Goal: Task Accomplishment & Management: Use online tool/utility

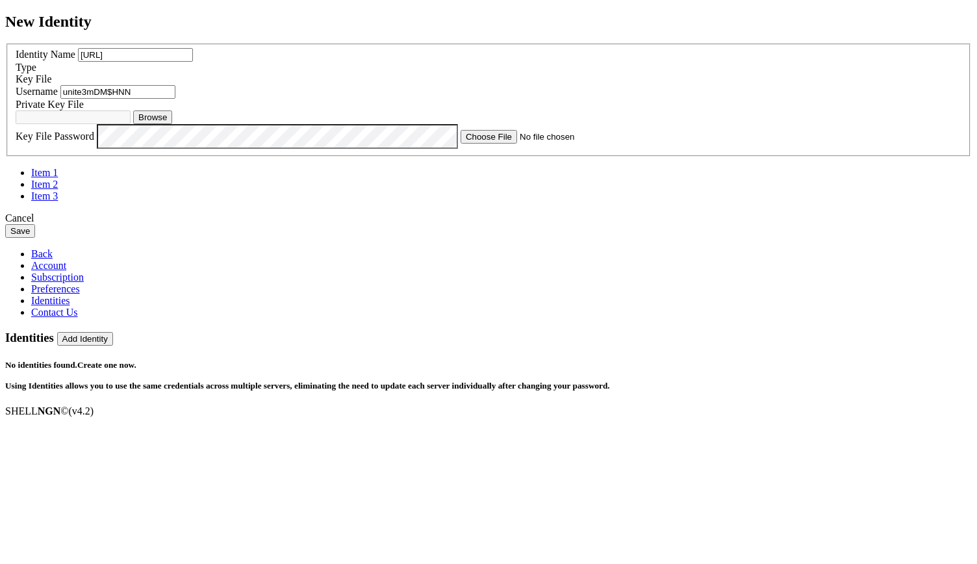
click at [172, 124] on button "Browse" at bounding box center [152, 117] width 39 height 14
type input "unite-ai-ed25519.pem"
click at [35, 238] on button "Save" at bounding box center [20, 231] width 30 height 14
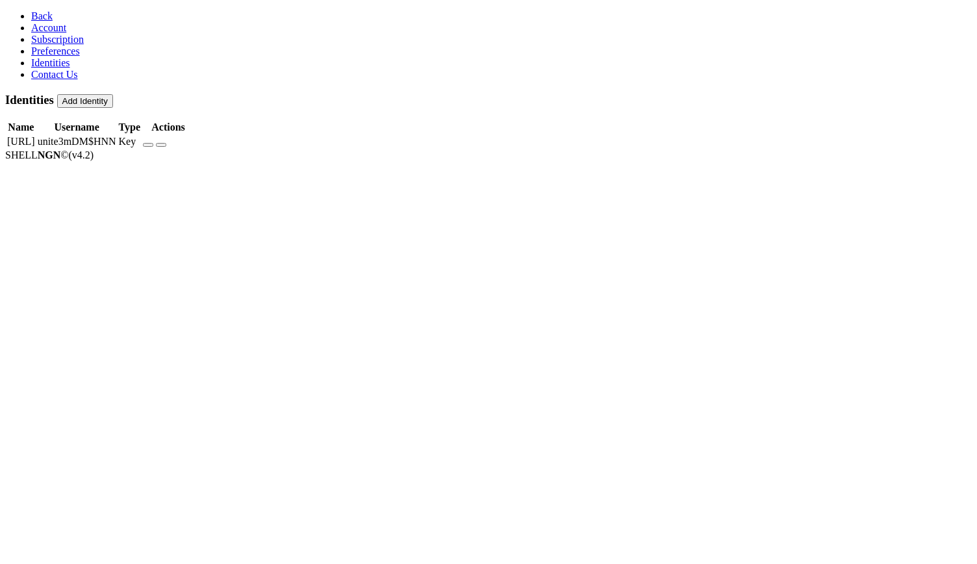
click at [36, 135] on td "[URL]" at bounding box center [20, 141] width 29 height 13
click at [55, 57] on span "Preferences" at bounding box center [55, 50] width 49 height 11
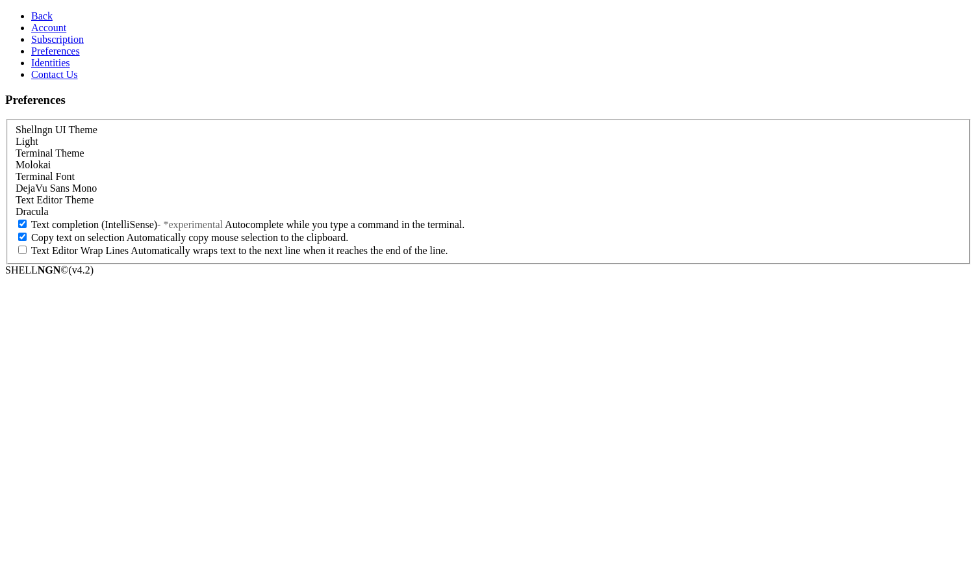
click at [43, 68] on span "Identities" at bounding box center [50, 62] width 39 height 11
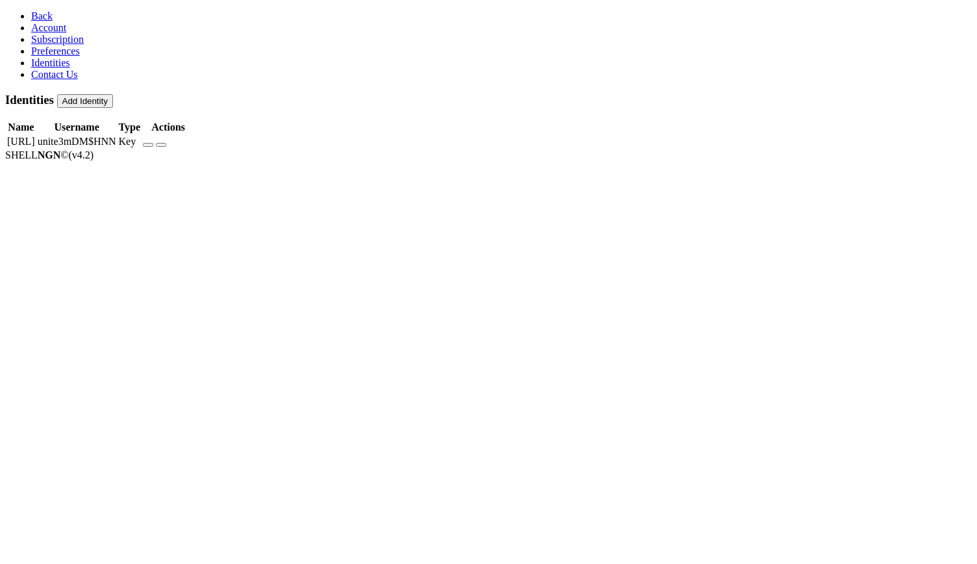
click at [113, 94] on button "Add Identity" at bounding box center [85, 101] width 56 height 14
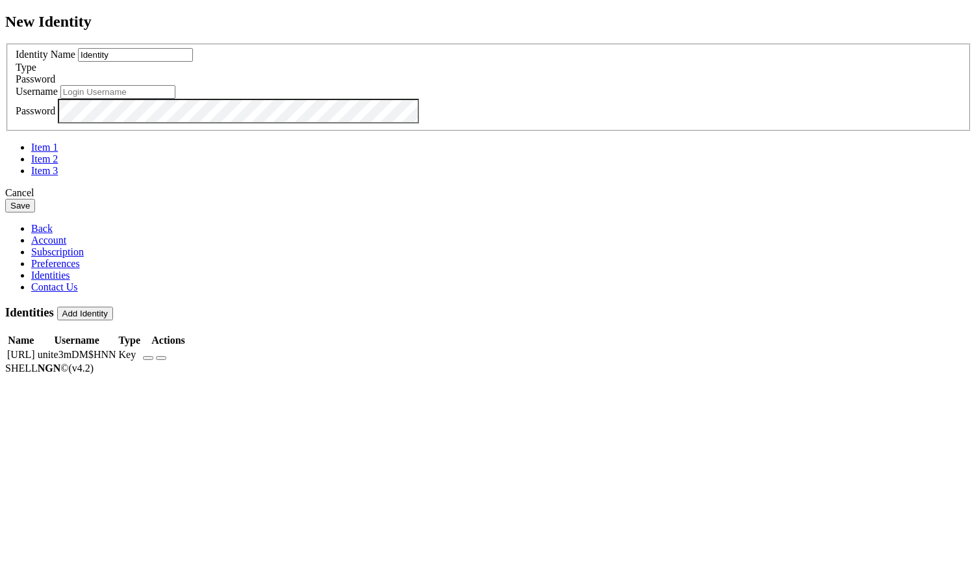
click at [193, 62] on input "Identity" at bounding box center [135, 55] width 115 height 14
type input "Securities.io"
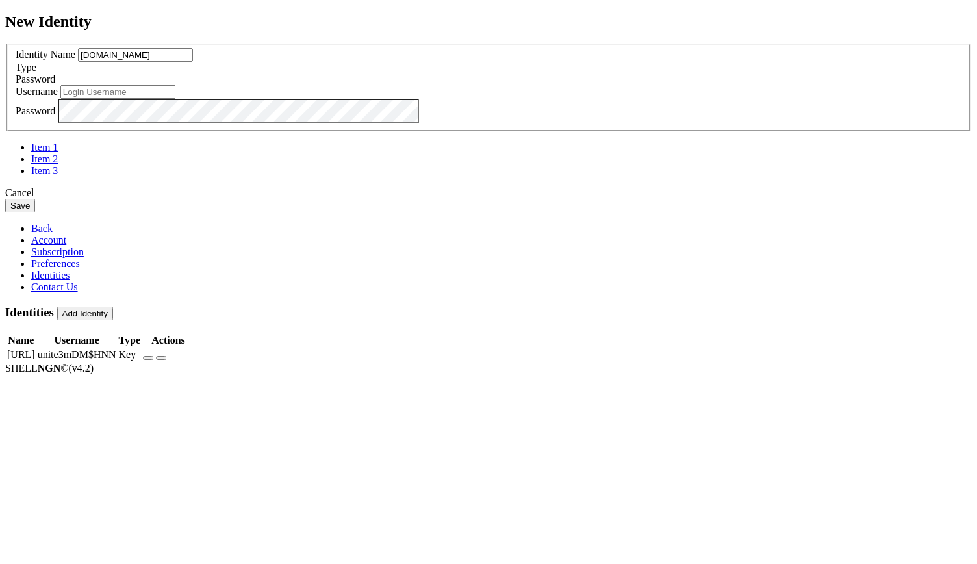
click at [628, 85] on div "Password" at bounding box center [489, 79] width 946 height 12
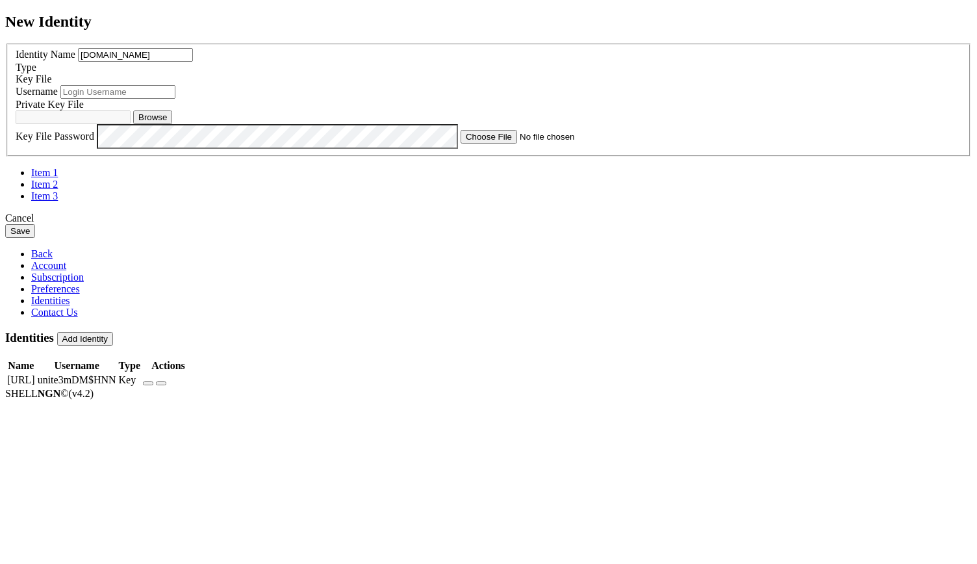
click at [175, 99] on input "text" at bounding box center [117, 92] width 115 height 14
paste input "secuti93kDJn3##$jj"
type input "secuti93kDJn3##$jj"
click at [172, 124] on button "Browse" at bounding box center [152, 117] width 39 height 14
type input "securities-io-ed25519.pem.txt"
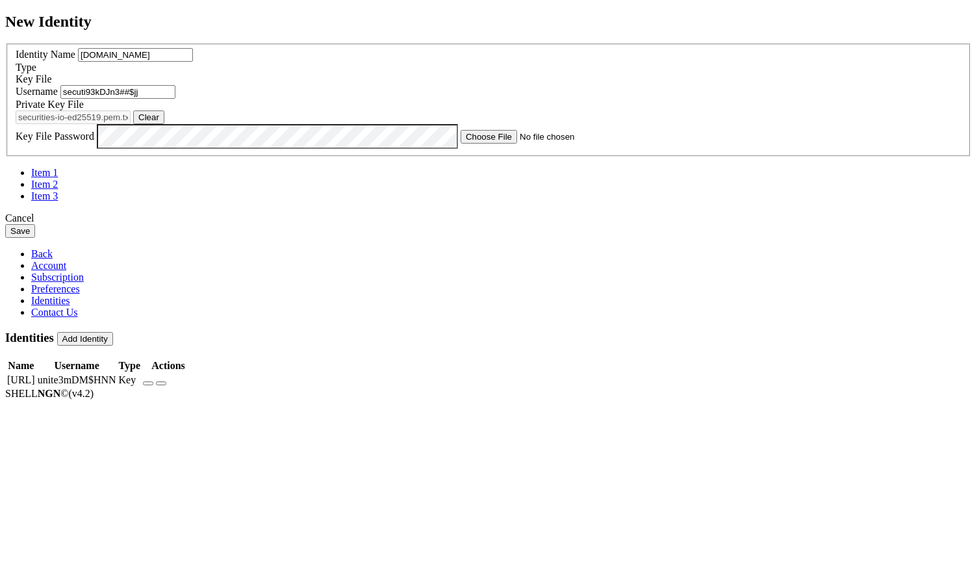
click at [35, 238] on button "Save" at bounding box center [20, 231] width 30 height 14
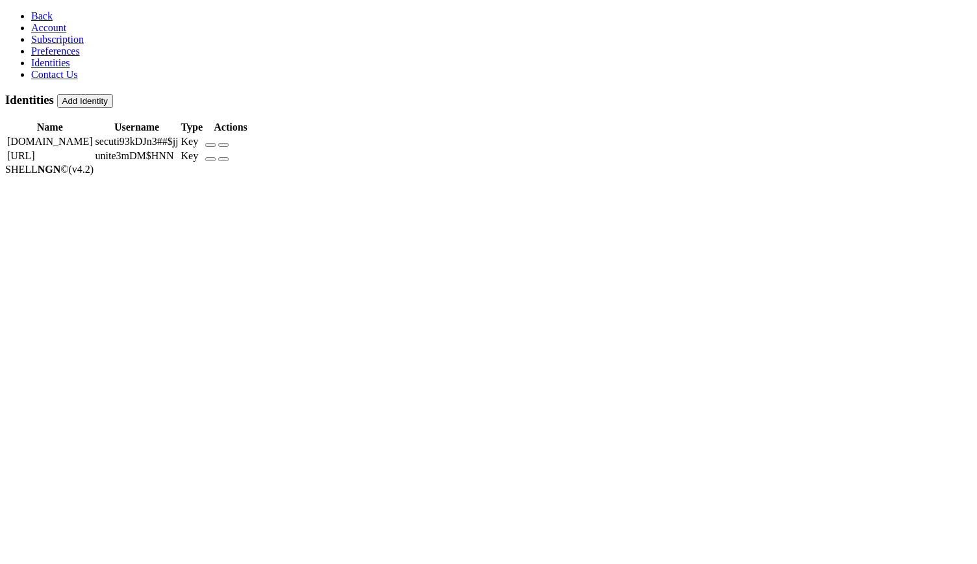
click at [113, 94] on button "Add Identity" at bounding box center [85, 101] width 56 height 14
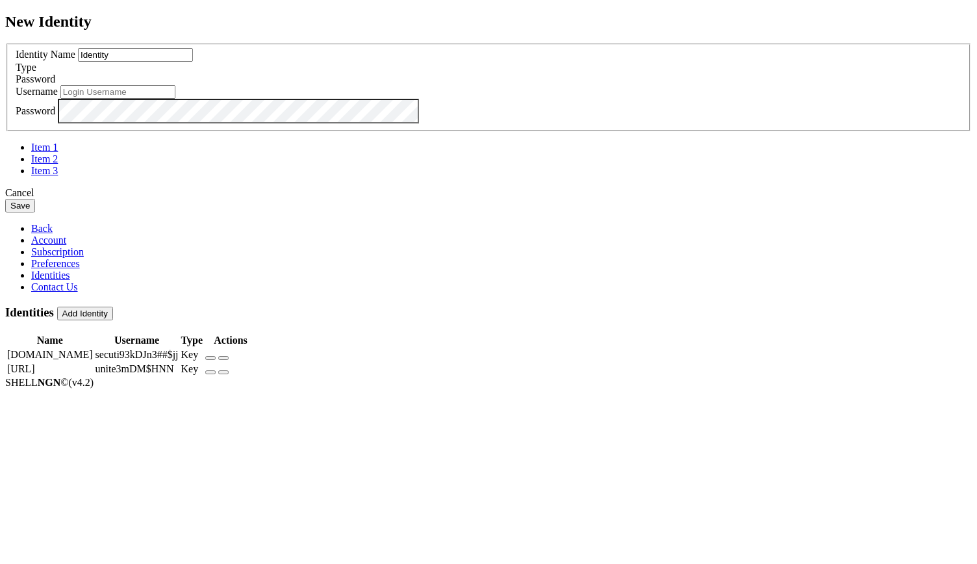
click at [193, 62] on input "Identity" at bounding box center [135, 55] width 115 height 14
type input "MyCannabis.com"
click at [641, 85] on div "Password" at bounding box center [489, 79] width 946 height 12
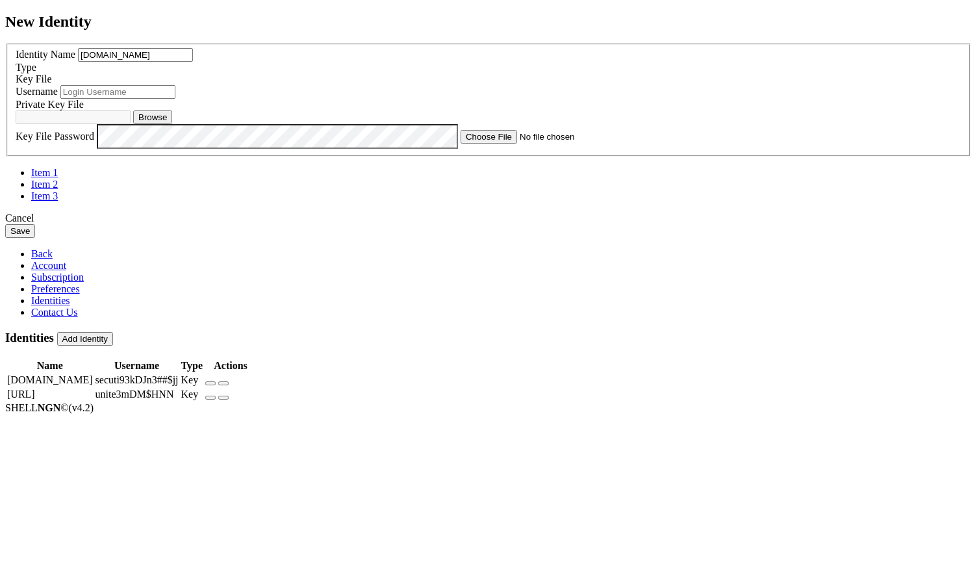
click at [175, 99] on input "text" at bounding box center [117, 92] width 115 height 14
paste input "mycannar4j4kj55jJDKK$k"
type input "mycannar4j4kj55jJDKK$k"
click at [172, 124] on button "Browse" at bounding box center [152, 117] width 39 height 14
type input "mycannabis-com-ed25519.pem"
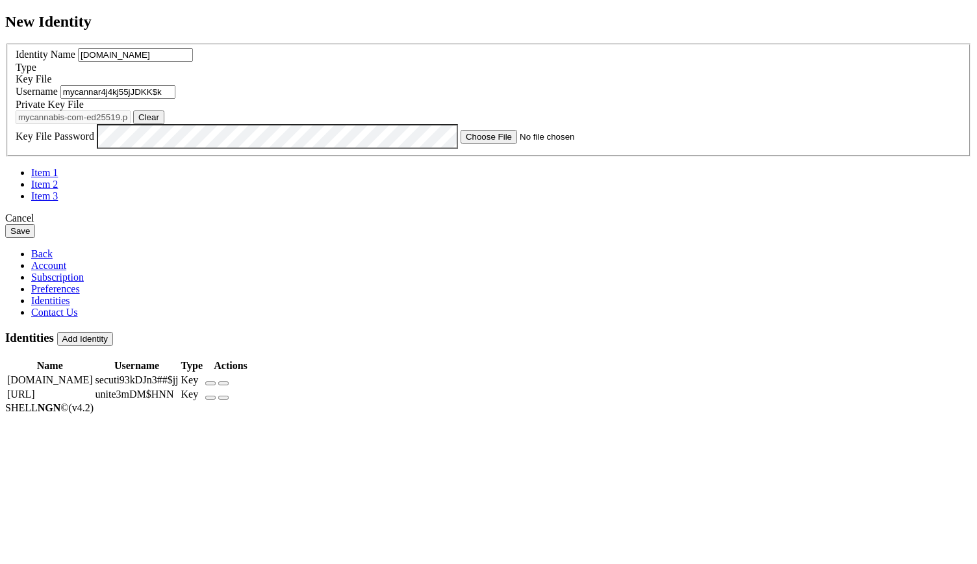
click at [35, 238] on button "Save" at bounding box center [20, 231] width 30 height 14
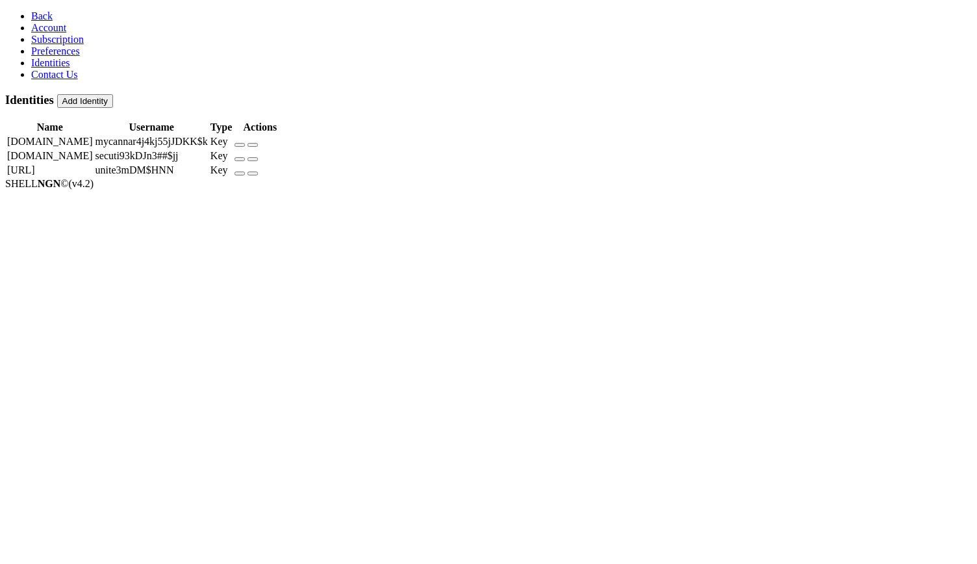
click at [60, 33] on link "Account" at bounding box center [48, 27] width 35 height 11
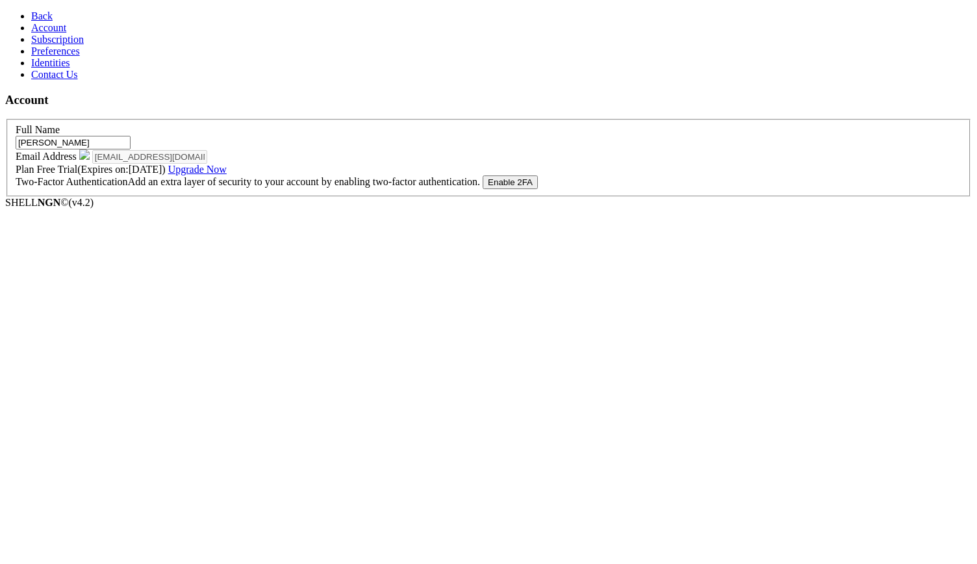
click at [48, 45] on span "Subscription" at bounding box center [57, 39] width 53 height 11
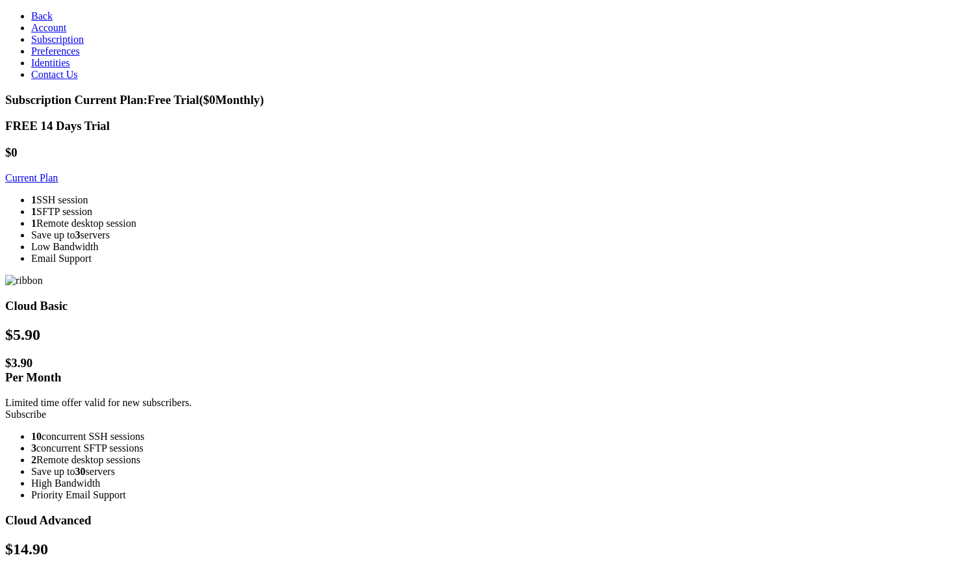
click at [49, 57] on span "Preferences" at bounding box center [55, 50] width 49 height 11
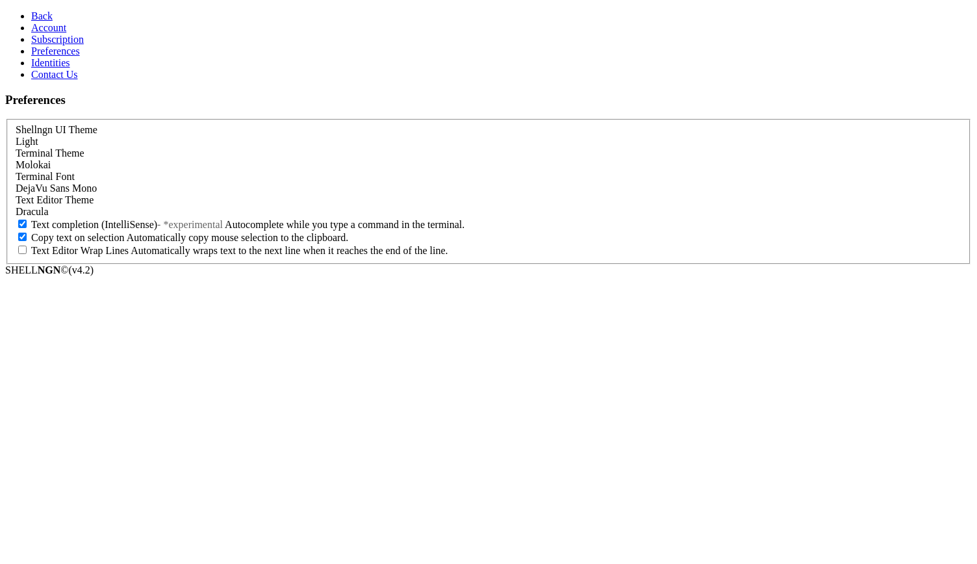
click at [44, 68] on span "Identities" at bounding box center [50, 62] width 39 height 11
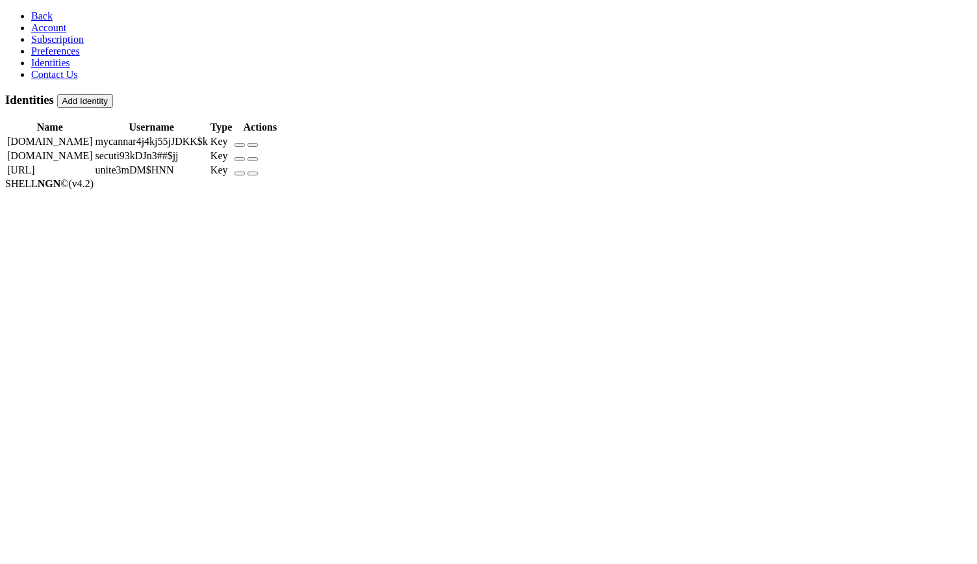
click at [36, 19] on span "Back" at bounding box center [41, 15] width 21 height 11
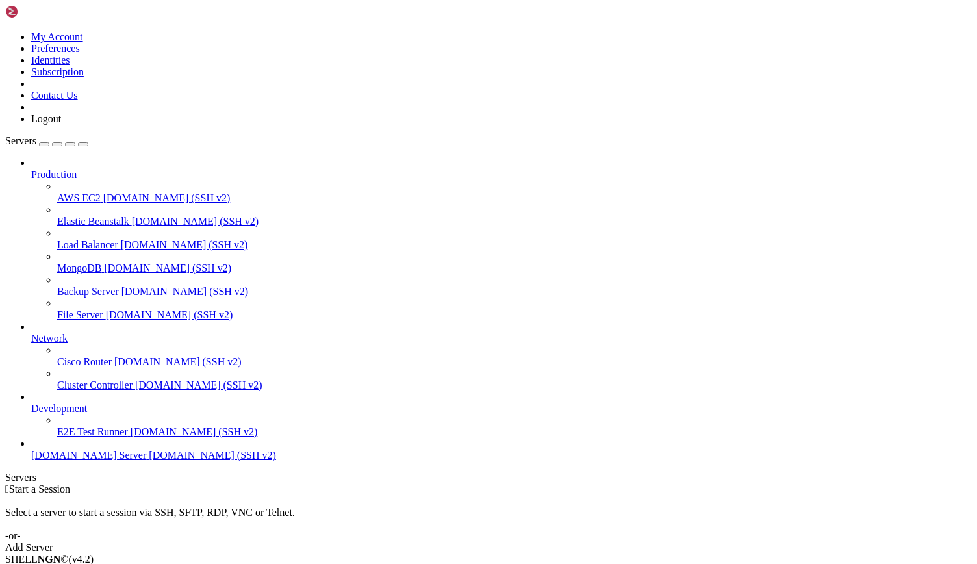
click at [584, 542] on div "Add Server" at bounding box center [488, 548] width 967 height 12
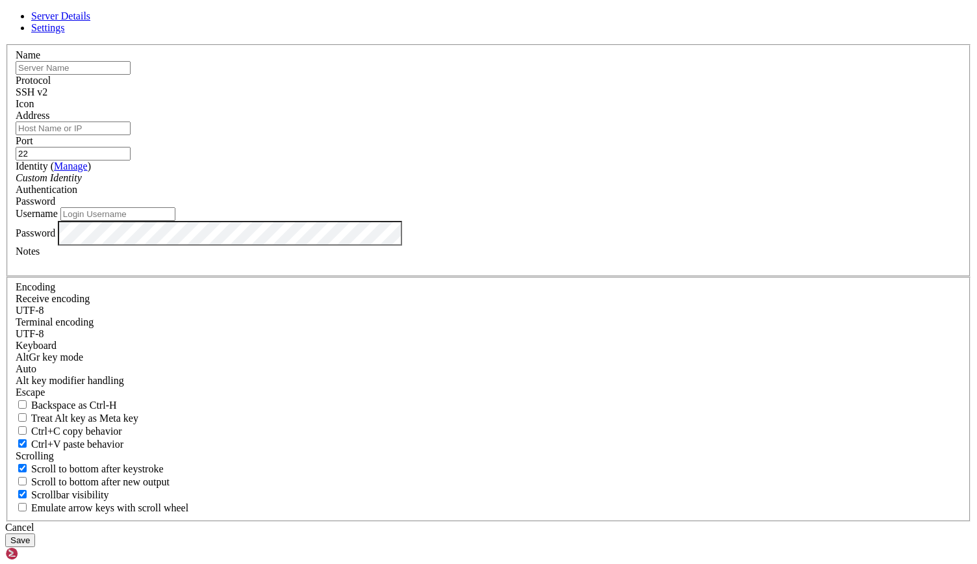
click at [131, 75] on input "text" at bounding box center [73, 68] width 115 height 14
type input "Unite.AI"
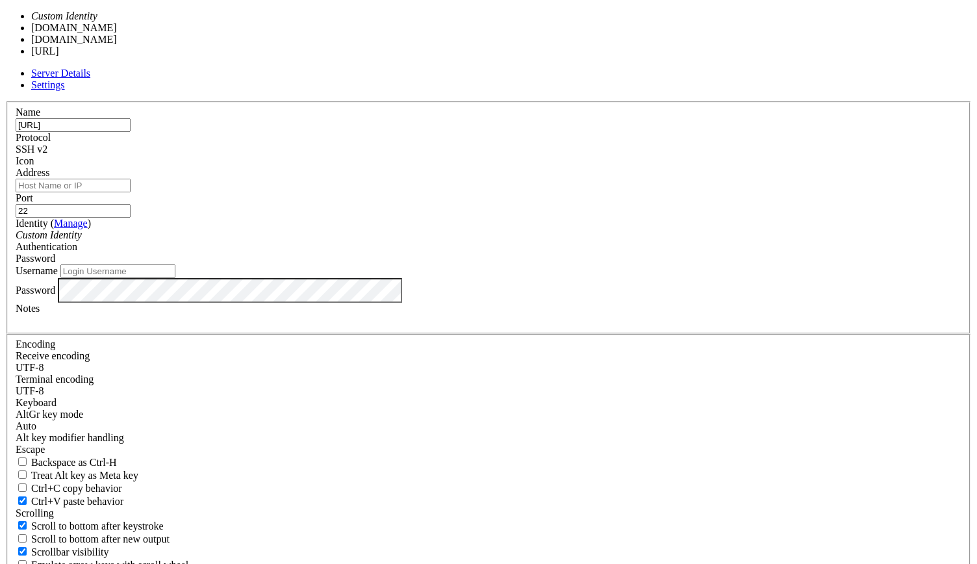
click at [502, 241] on div "Custom Identity" at bounding box center [489, 235] width 946 height 12
type input "unite3mDM$HNN"
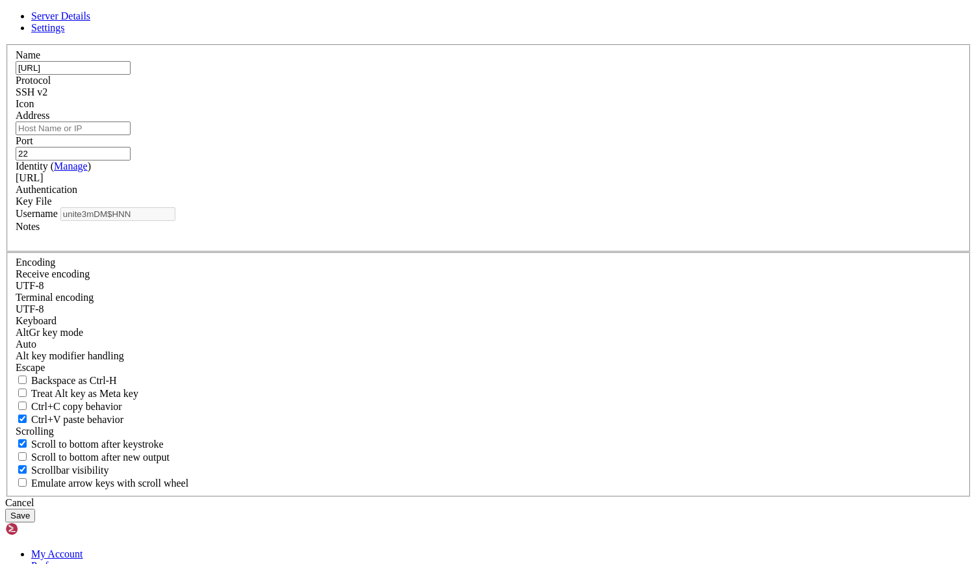
click at [131, 75] on input "Unite.AI" at bounding box center [73, 68] width 115 height 14
type input "[URL] Server"
click at [35, 509] on button "Save" at bounding box center [20, 516] width 30 height 14
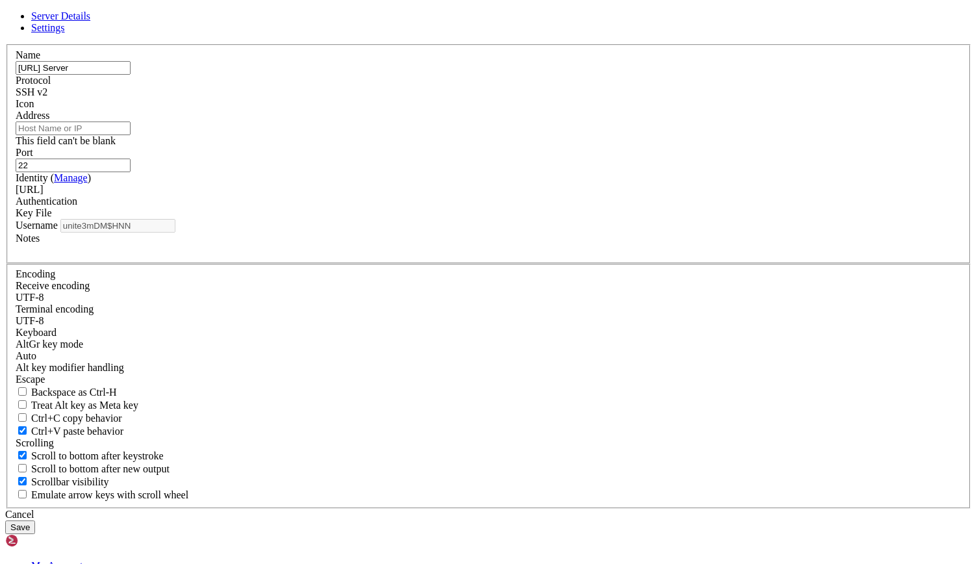
click at [131, 135] on input "Address" at bounding box center [73, 129] width 115 height 14
paste input "[DOMAIN_NAME]"
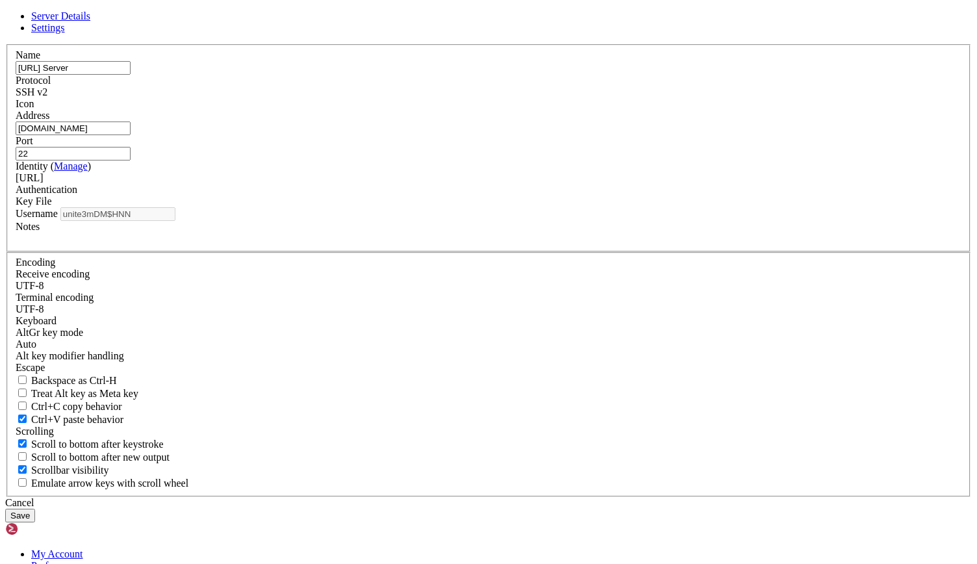
type input "[DOMAIN_NAME]"
click at [35, 509] on button "Save" at bounding box center [20, 516] width 30 height 14
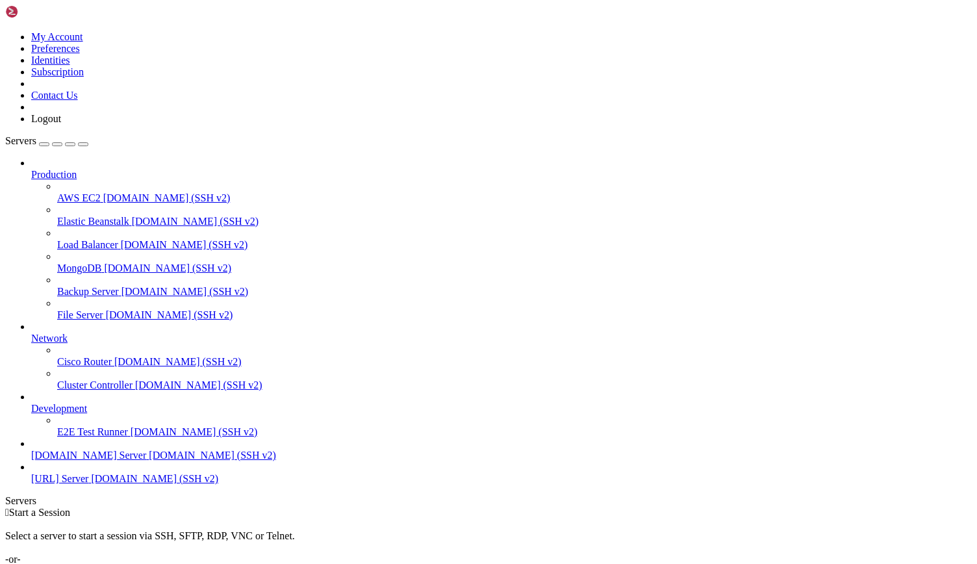
click at [579, 563] on div "Add Server" at bounding box center [488, 571] width 967 height 12
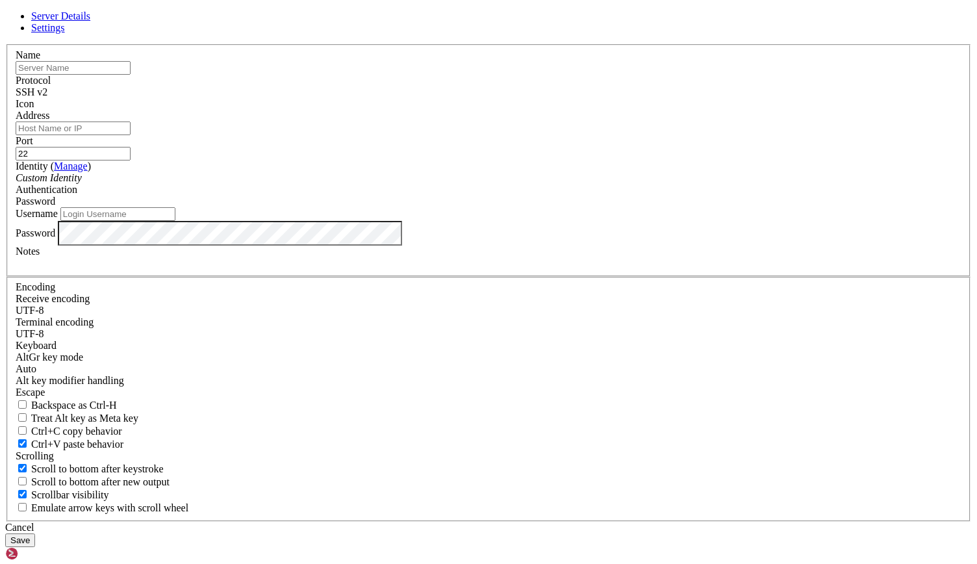
click at [131, 75] on input "text" at bounding box center [73, 68] width 115 height 14
type input "[DOMAIN_NAME] Servier"
click at [131, 135] on input "Address" at bounding box center [73, 129] width 115 height 14
paste input "[DOMAIN_NAME]"
type input "[DOMAIN_NAME]"
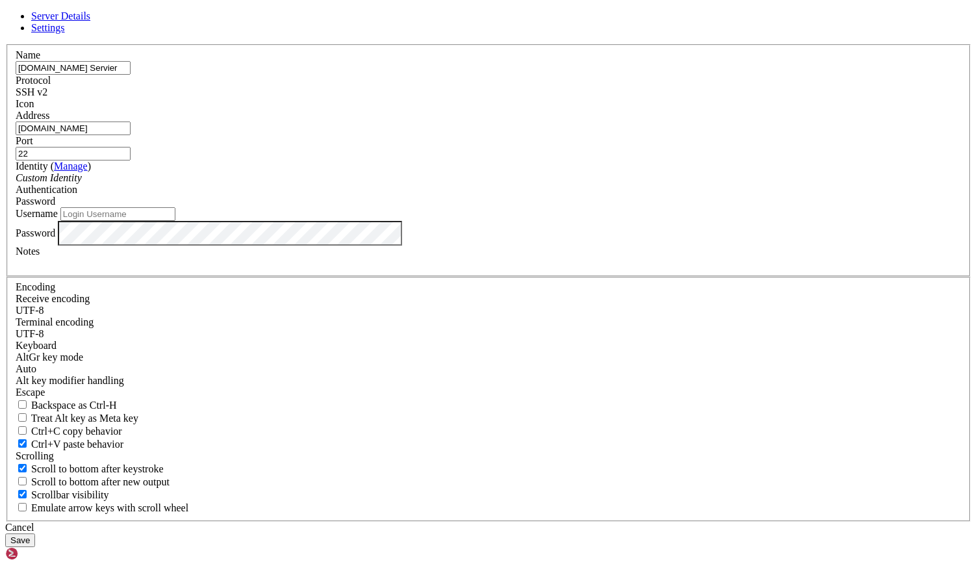
click at [450, 184] on div "Custom Identity" at bounding box center [489, 178] width 946 height 12
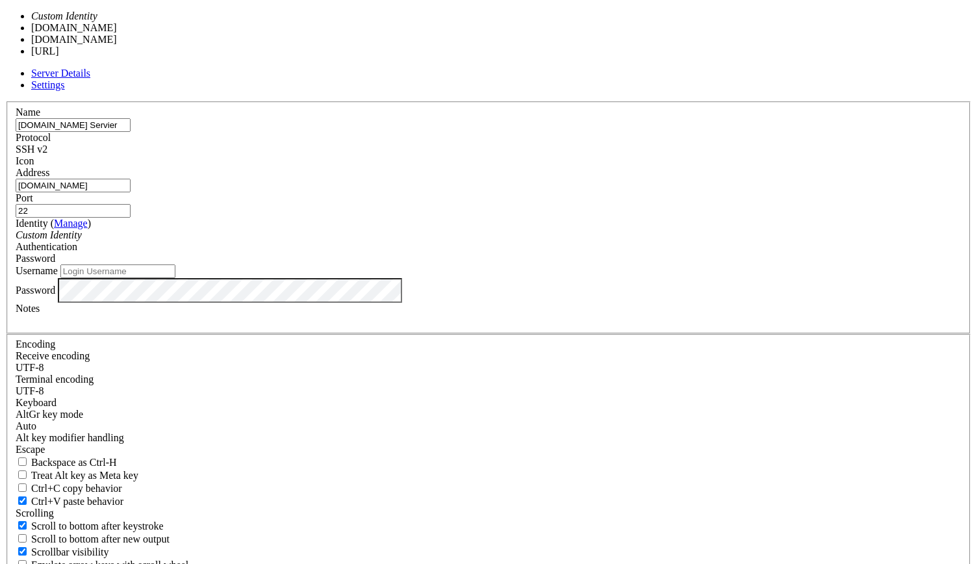
type input "secuti93kDJn3##$jj"
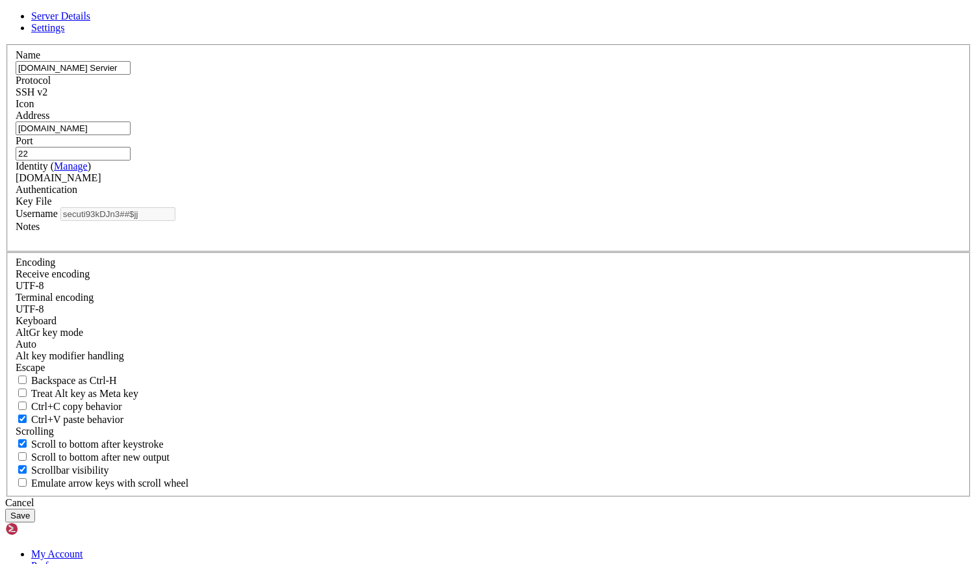
click at [35, 509] on button "Save" at bounding box center [20, 516] width 30 height 14
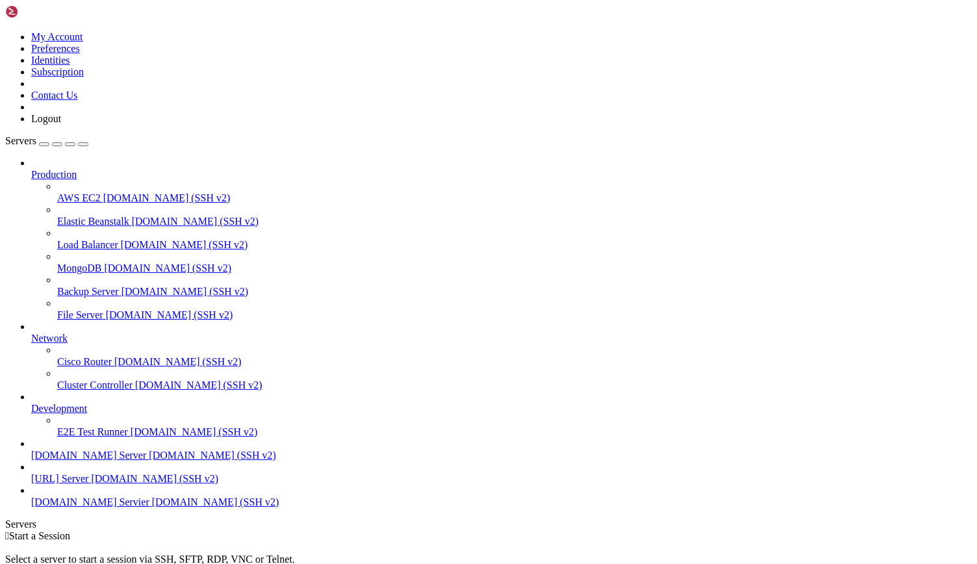
scroll to position [29, 0]
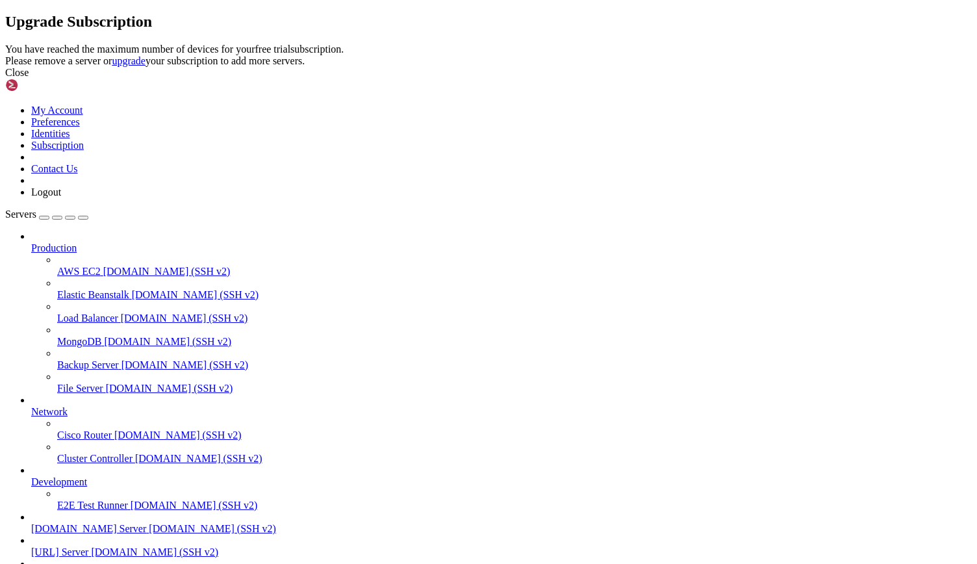
click at [146, 66] on link "upgrade" at bounding box center [129, 60] width 34 height 11
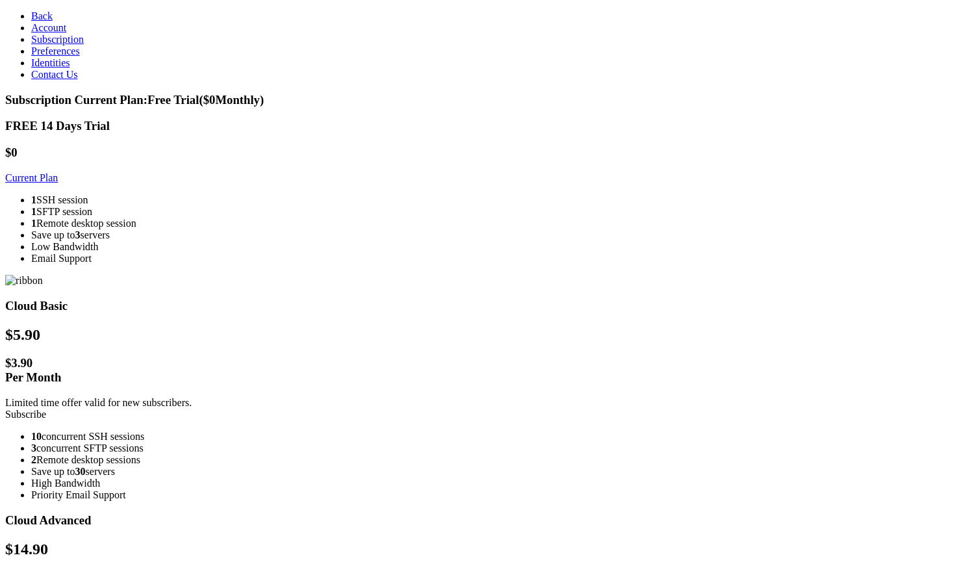
click at [46, 409] on link "Subscribe" at bounding box center [25, 414] width 41 height 11
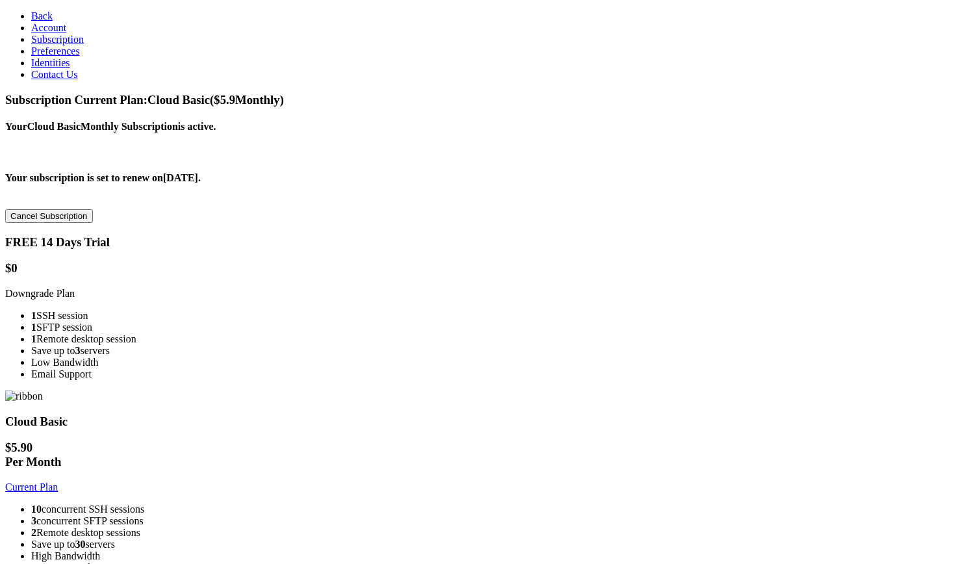
click at [31, 18] on span "Back" at bounding box center [41, 15] width 21 height 11
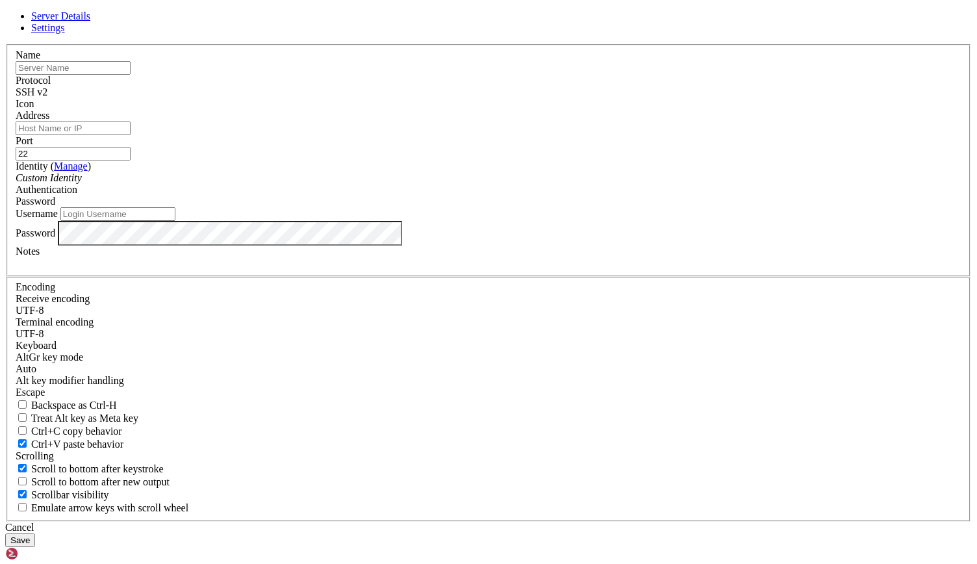
click at [131, 75] on input "text" at bounding box center [73, 68] width 115 height 14
type input "[DOMAIN_NAME] Server"
click at [131, 135] on input "Address" at bounding box center [73, 129] width 115 height 14
paste input "[DOMAIN_NAME]"
type input "[DOMAIN_NAME]"
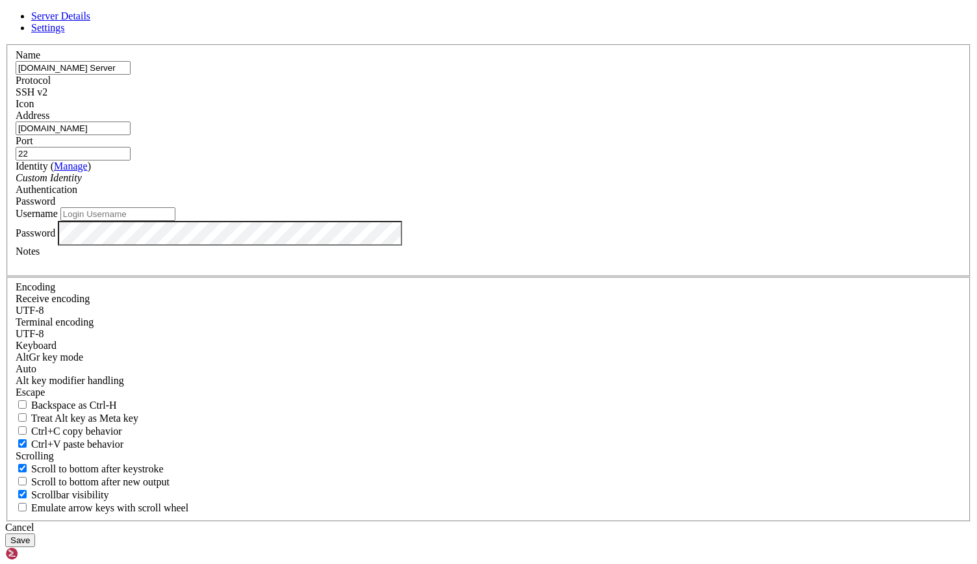
click at [406, 184] on div "Custom Identity" at bounding box center [489, 178] width 946 height 12
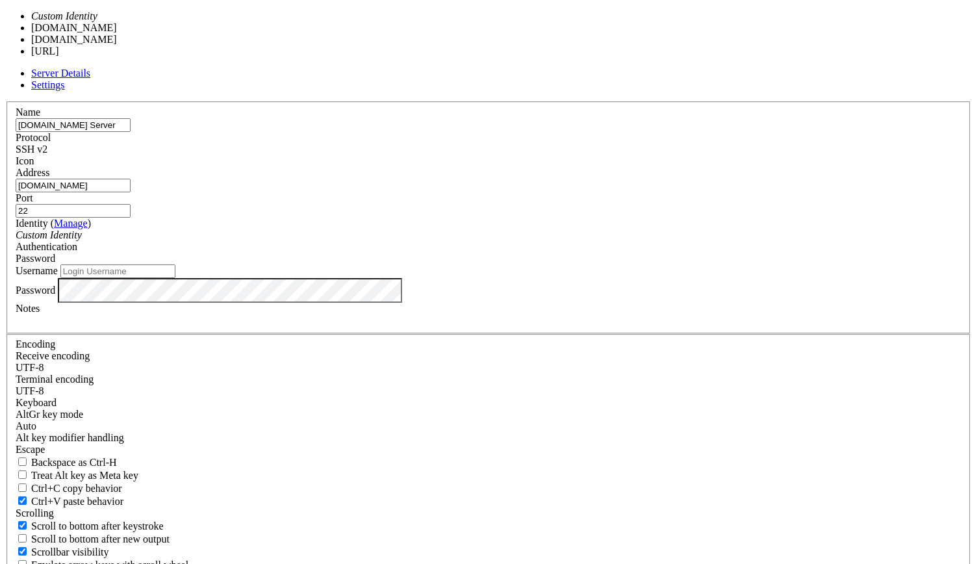
type input "mycannar4j4kj55jJDKK$k"
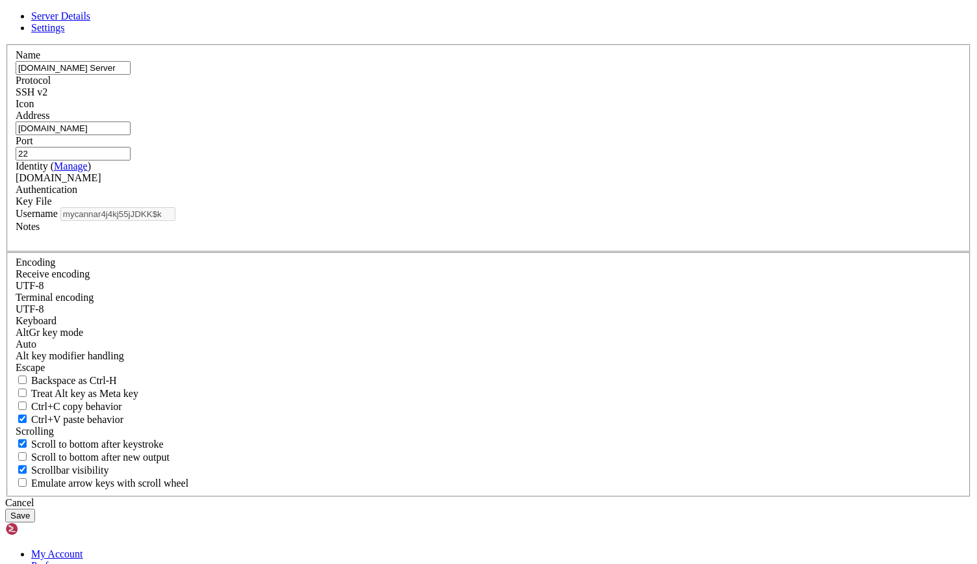
click at [35, 509] on button "Save" at bounding box center [20, 516] width 30 height 14
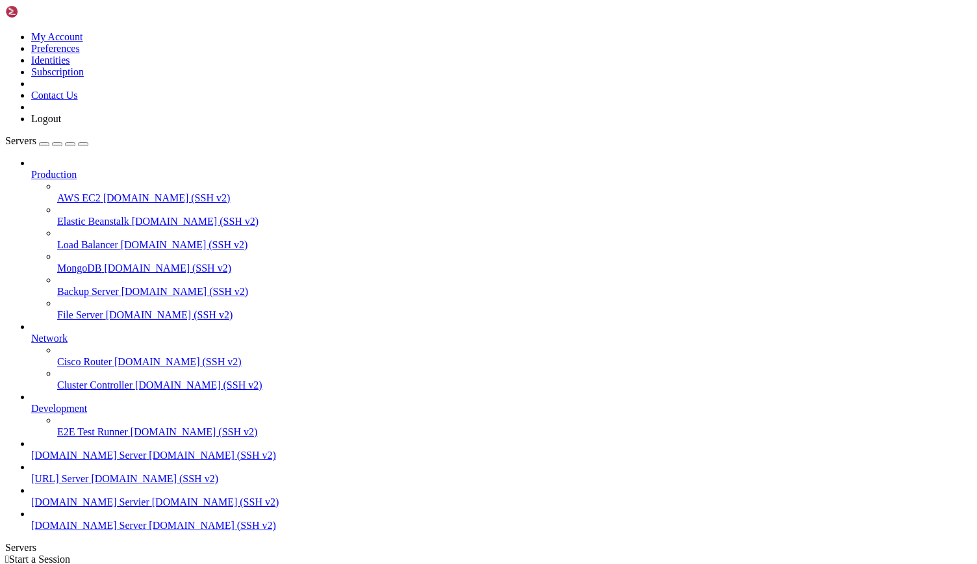
scroll to position [64, 0]
click at [149, 450] on span "[DOMAIN_NAME] (SSH v2)" at bounding box center [212, 455] width 127 height 11
click at [62, 473] on span "[URL] Server" at bounding box center [59, 478] width 57 height 11
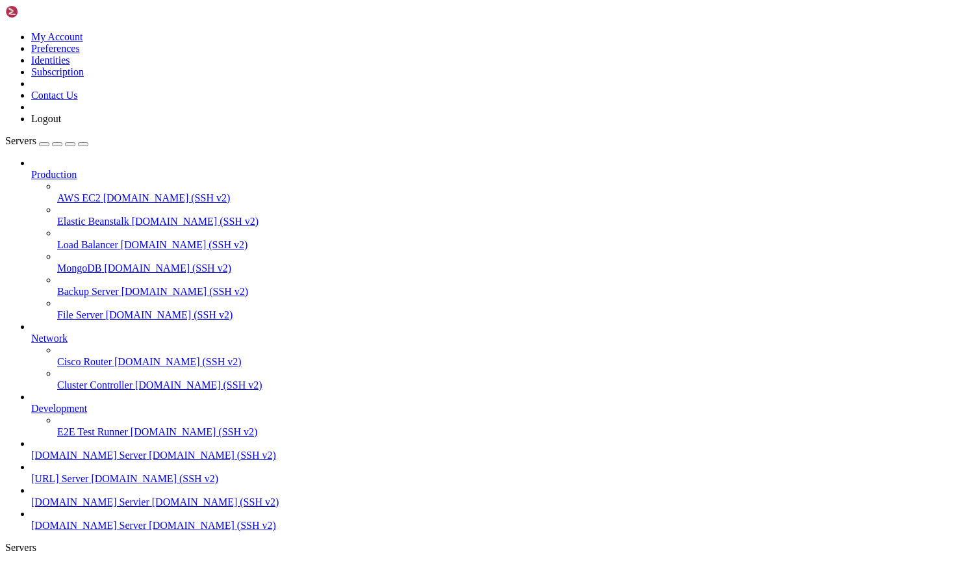
click at [61, 496] on span "[DOMAIN_NAME] Servier" at bounding box center [90, 501] width 118 height 11
click at [149, 531] on span "[DOMAIN_NAME] (SSH v2)" at bounding box center [212, 525] width 127 height 11
click at [98, 496] on span "[DOMAIN_NAME] Servier" at bounding box center [90, 501] width 118 height 11
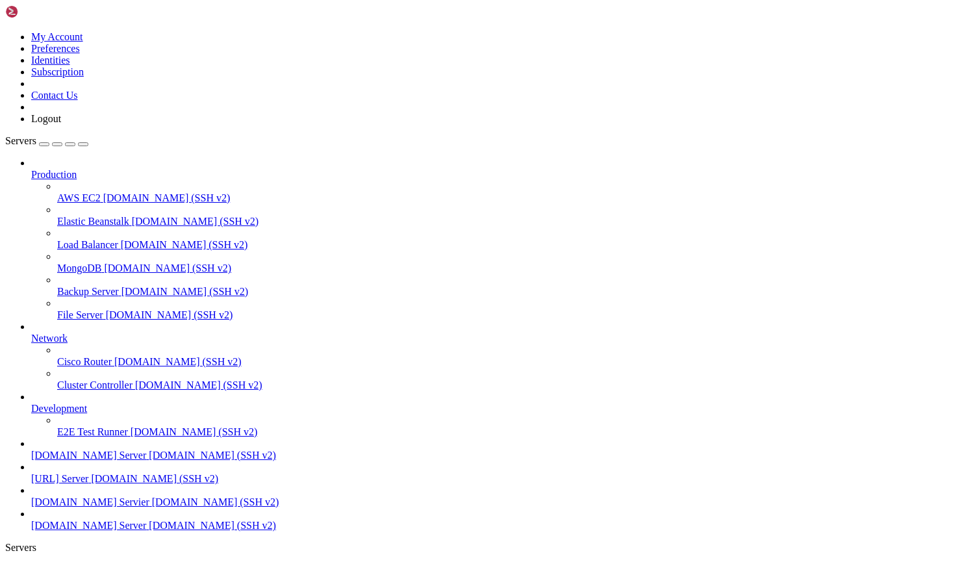
click at [51, 473] on span "[URL] Server" at bounding box center [59, 478] width 57 height 11
click at [101, 450] on span "[DOMAIN_NAME] Server" at bounding box center [88, 455] width 115 height 11
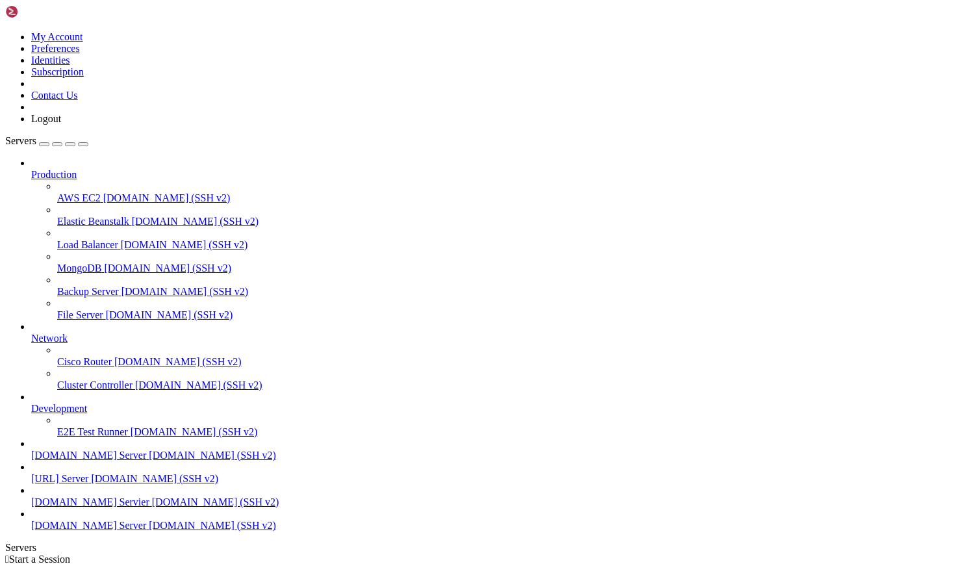
click at [69, 450] on span "[DOMAIN_NAME] Server" at bounding box center [88, 455] width 115 height 11
click at [149, 531] on span "[DOMAIN_NAME] (SSH v2)" at bounding box center [212, 525] width 127 height 11
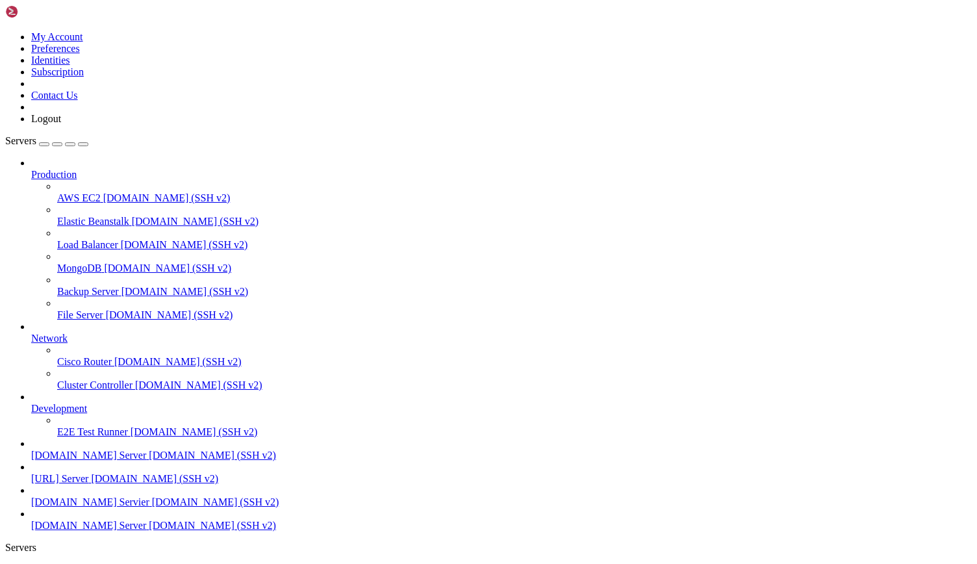
click at [149, 531] on span "[DOMAIN_NAME] (SSH v2)" at bounding box center [212, 525] width 127 height 11
click at [5, 31] on icon at bounding box center [5, 31] width 0 height 0
click at [70, 66] on link "Identities" at bounding box center [50, 60] width 39 height 11
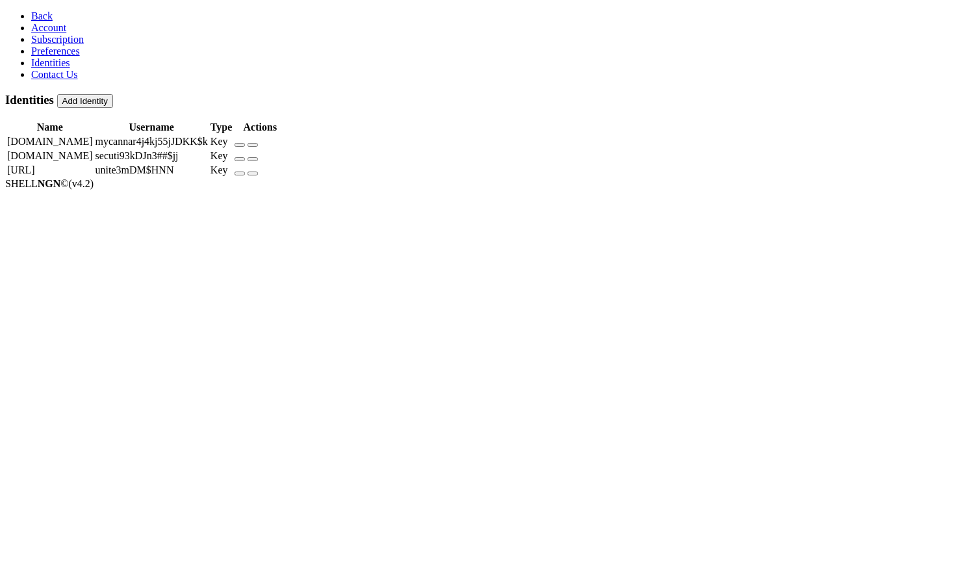
click at [240, 174] on icon "button" at bounding box center [240, 174] width 0 height 0
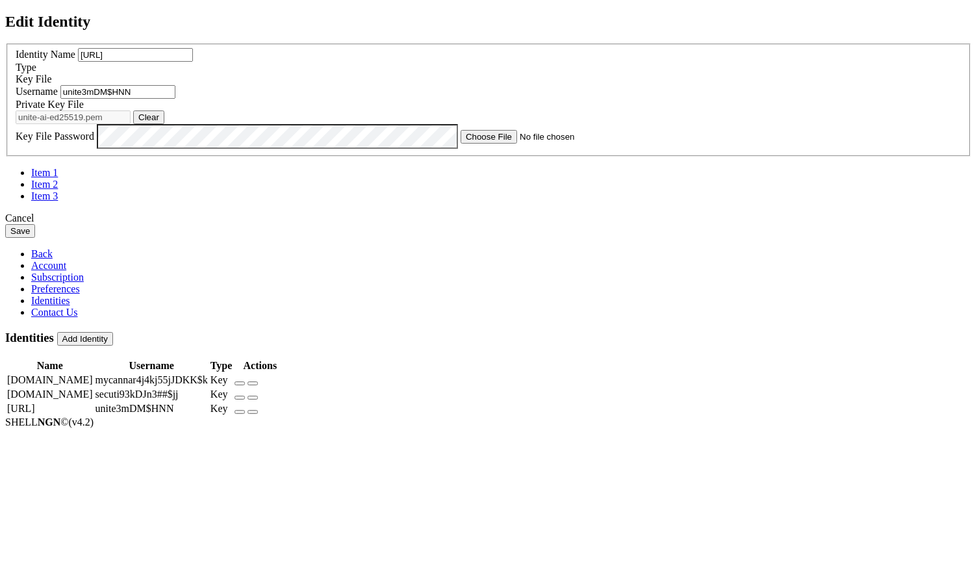
click at [164, 124] on button "Clear" at bounding box center [148, 117] width 31 height 14
click at [172, 124] on button "Browse" at bounding box center [152, 117] width 39 height 14
type input "unite-ai-ed25519.ppk"
click at [35, 238] on button "Save" at bounding box center [20, 231] width 30 height 14
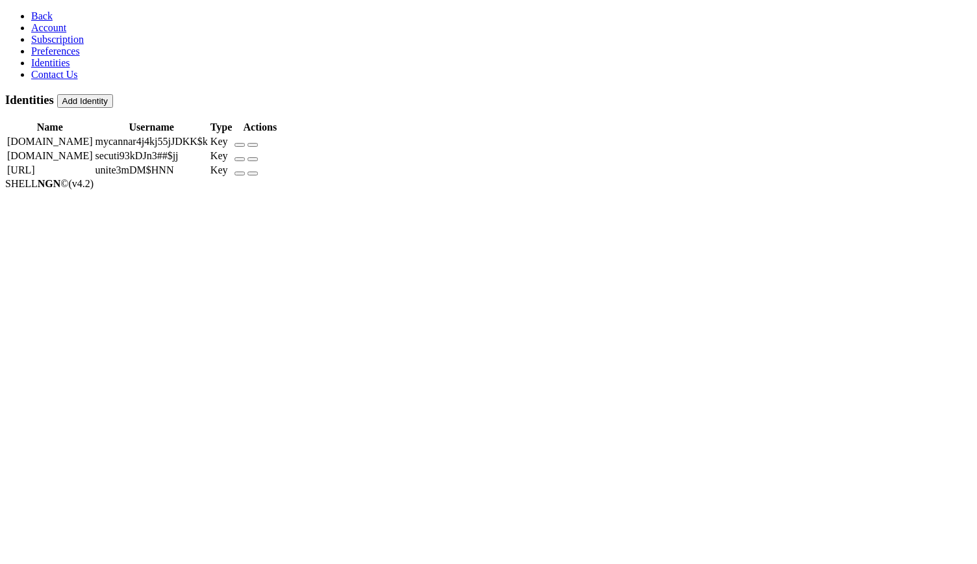
click at [34, 12] on span "Back" at bounding box center [41, 15] width 21 height 11
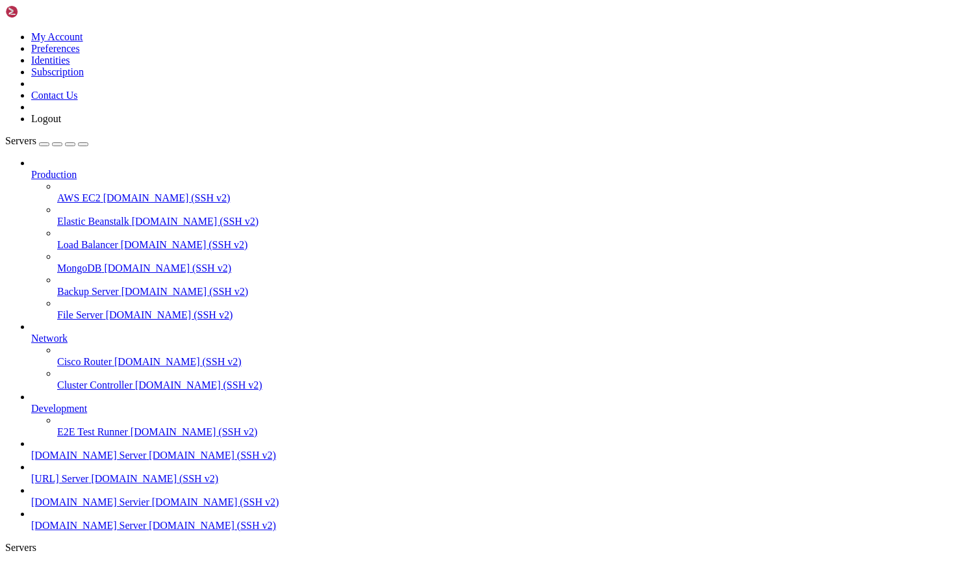
scroll to position [64, 0]
click at [78, 473] on span "[URL] Server" at bounding box center [59, 478] width 57 height 11
click at [73, 473] on span "[URL] Server" at bounding box center [59, 478] width 57 height 11
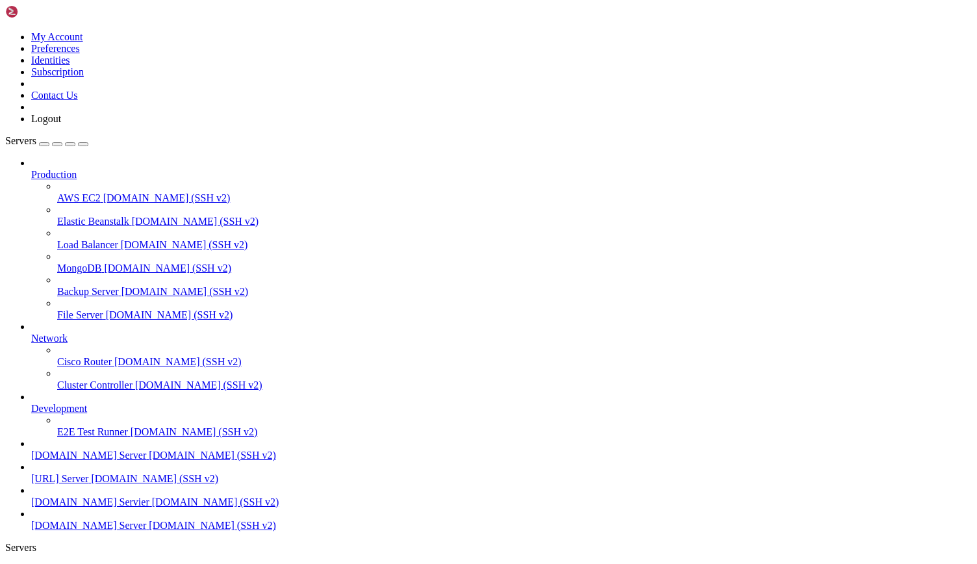
click at [36, 135] on span "Servers" at bounding box center [20, 140] width 31 height 11
click at [34, 135] on span "Servers" at bounding box center [20, 140] width 31 height 11
click at [44, 144] on div "button" at bounding box center [44, 144] width 0 height 0
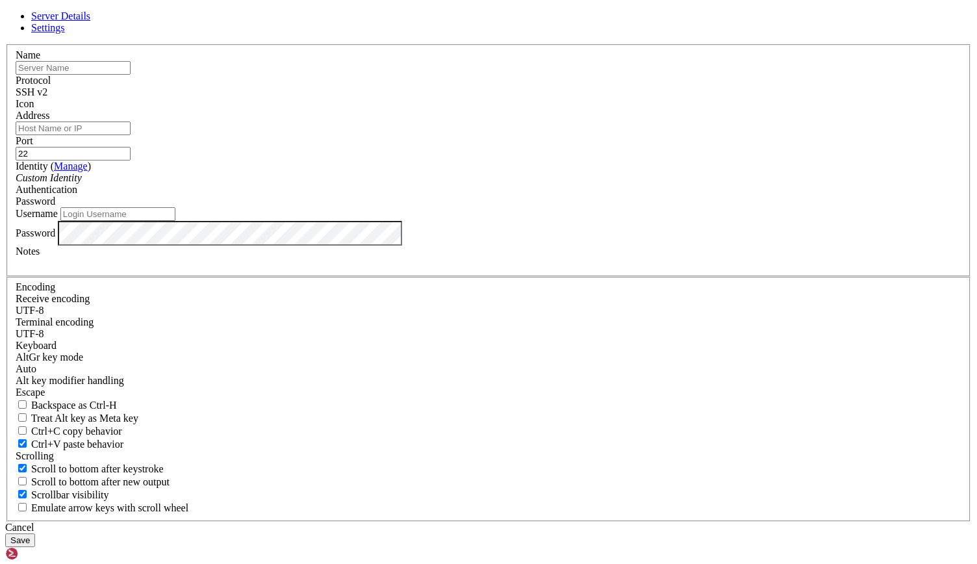
click at [528, 522] on div "Cancel Save" at bounding box center [488, 534] width 967 height 25
click at [537, 522] on div "Cancel" at bounding box center [488, 528] width 967 height 12
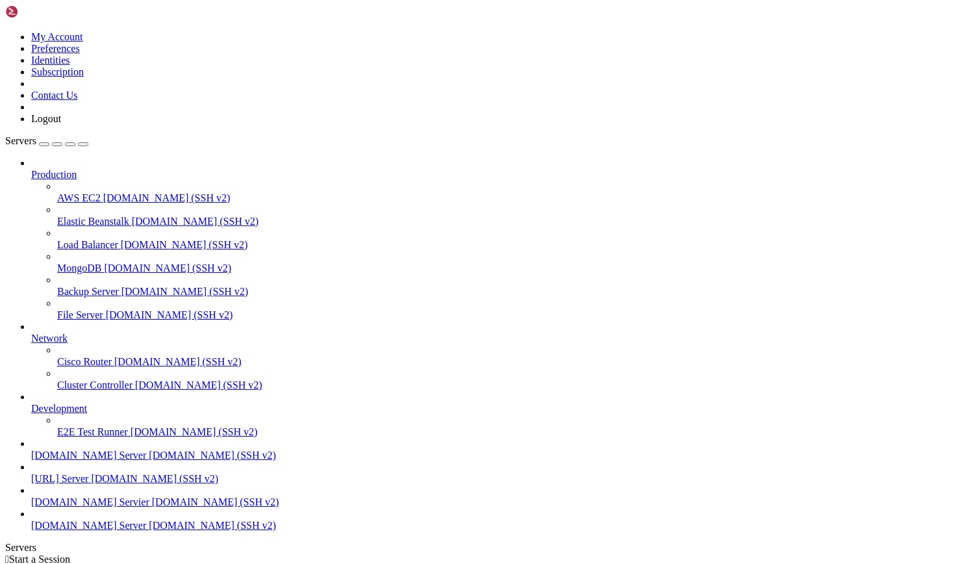
click at [66, 18] on img at bounding box center [42, 11] width 75 height 13
click at [85, 473] on span "[URL] Server" at bounding box center [59, 478] width 57 height 11
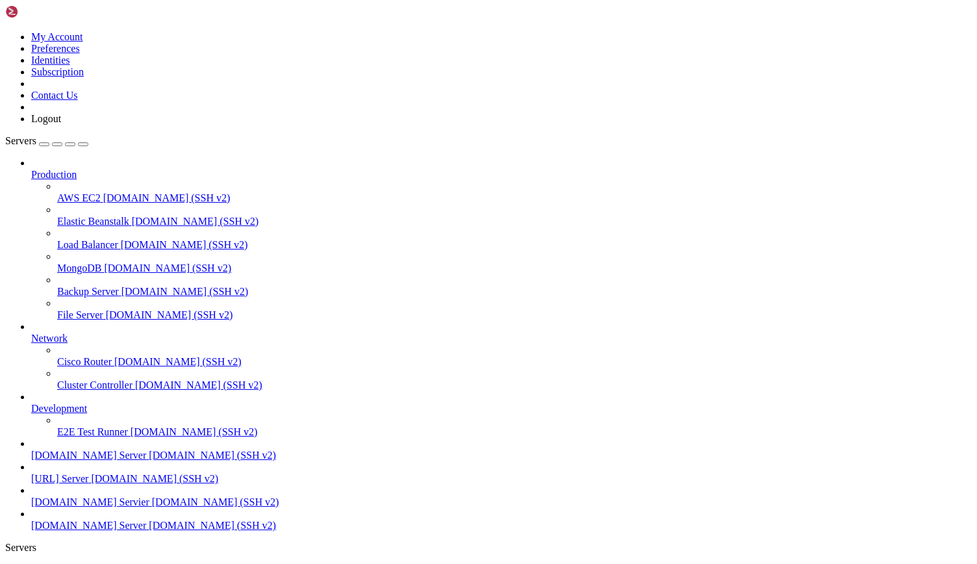
click at [44, 144] on div "button" at bounding box center [44, 144] width 0 height 0
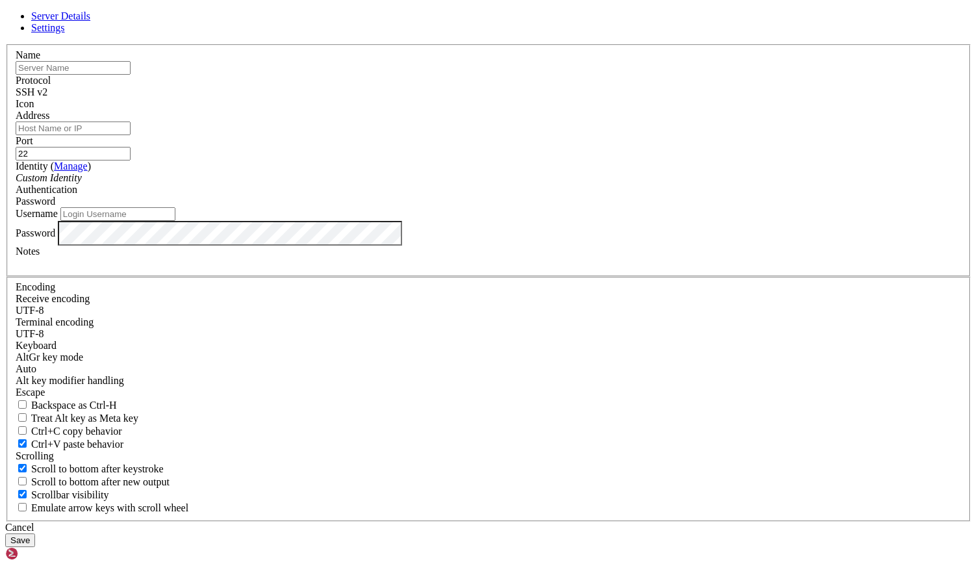
click at [105, 44] on div "Server Details Settings Name Protocol SSH v2 Icon" at bounding box center [488, 278] width 967 height 537
click at [569, 522] on div "Cancel" at bounding box center [488, 528] width 967 height 12
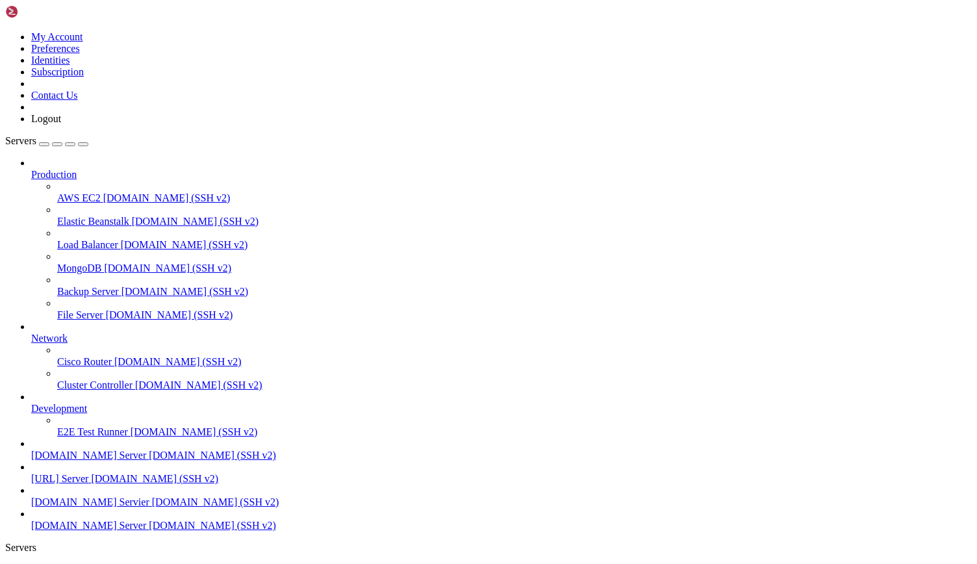
click at [5, 31] on icon at bounding box center [5, 31] width 0 height 0
click at [70, 66] on link "Identities" at bounding box center [50, 60] width 39 height 11
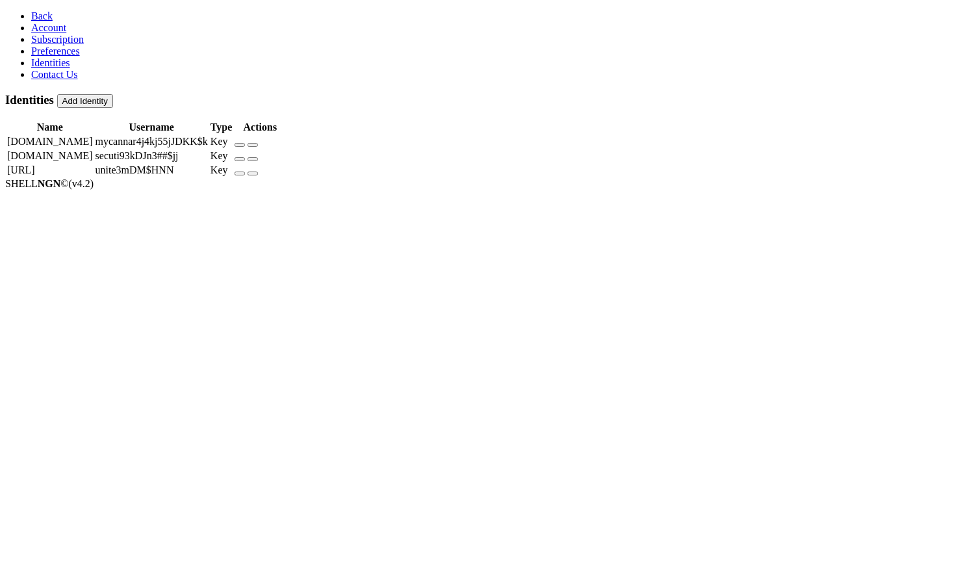
click at [240, 174] on icon "button" at bounding box center [240, 174] width 0 height 0
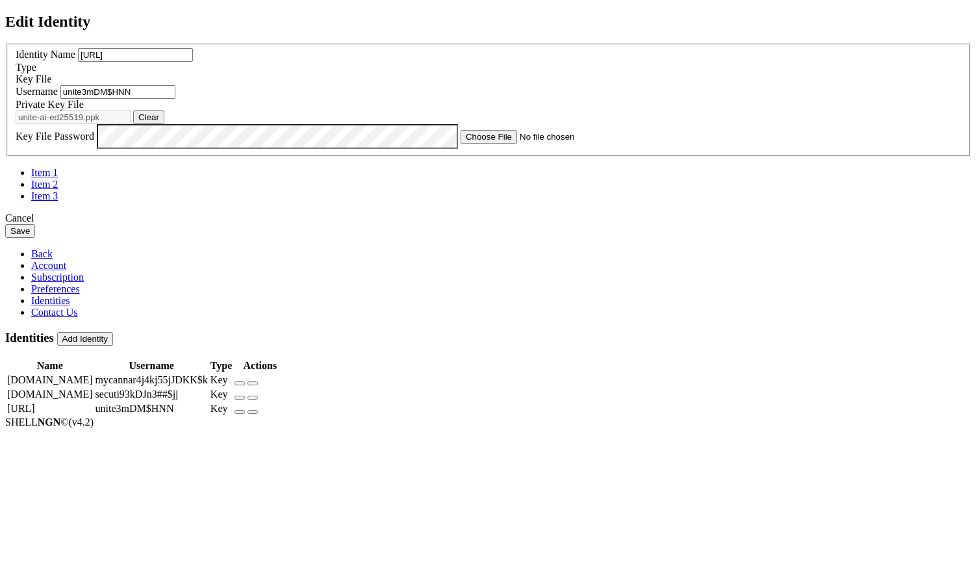
click at [35, 238] on button "Save" at bounding box center [20, 231] width 30 height 14
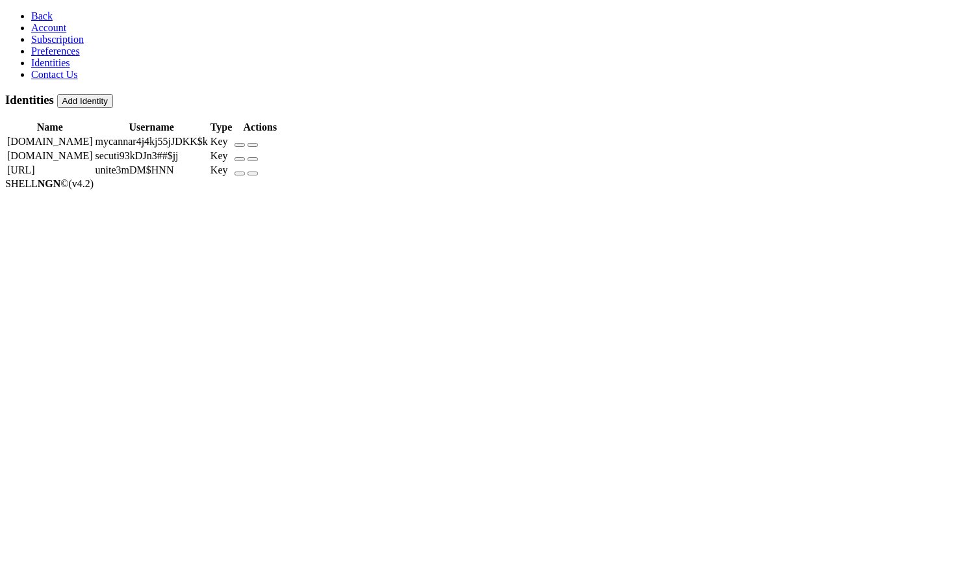
click at [94, 149] on td "Securities.io" at bounding box center [49, 155] width 87 height 13
click at [240, 159] on icon "button" at bounding box center [240, 159] width 0 height 0
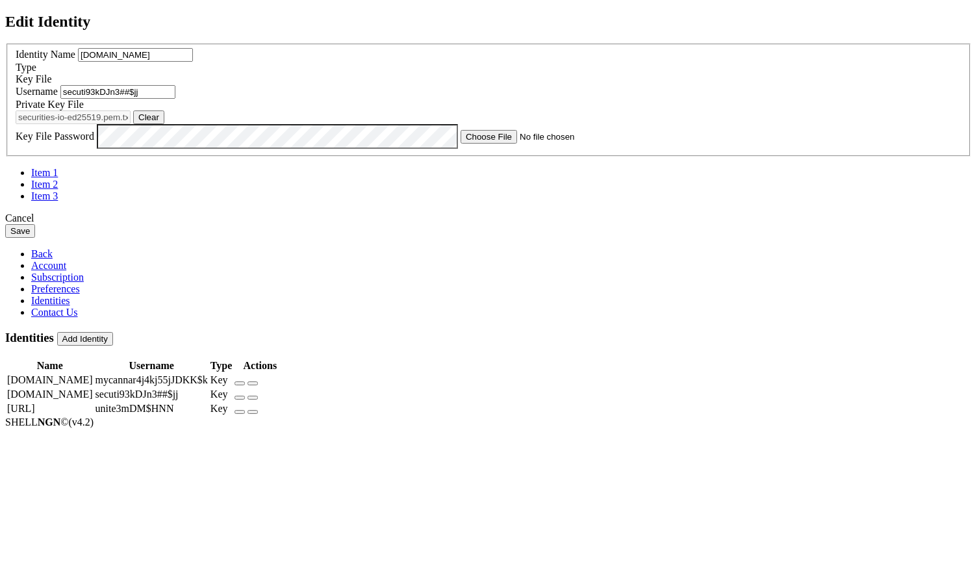
click at [35, 238] on button "Save" at bounding box center [20, 231] width 30 height 14
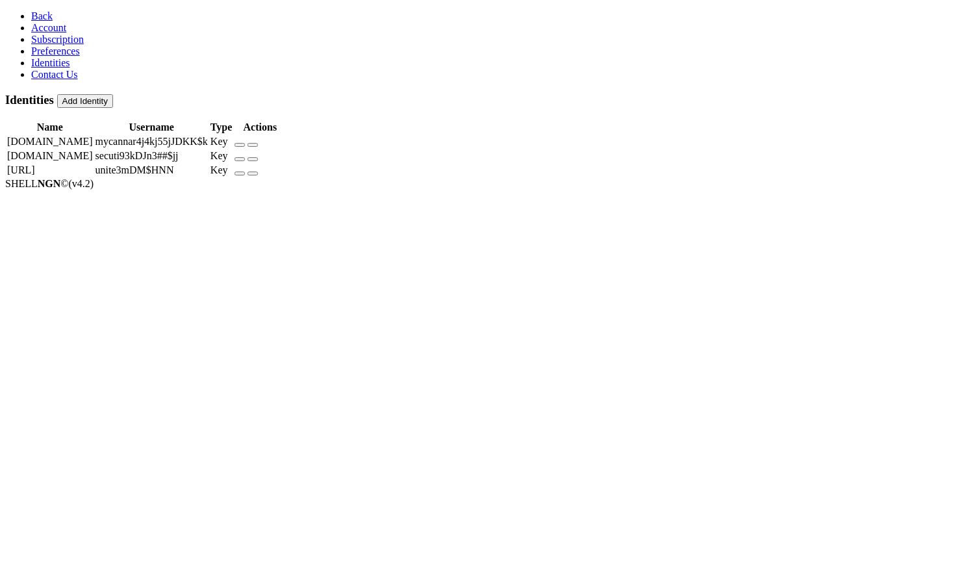
click at [94, 135] on td "MyCannabis.com" at bounding box center [49, 141] width 87 height 13
click at [240, 145] on icon "button" at bounding box center [240, 145] width 0 height 0
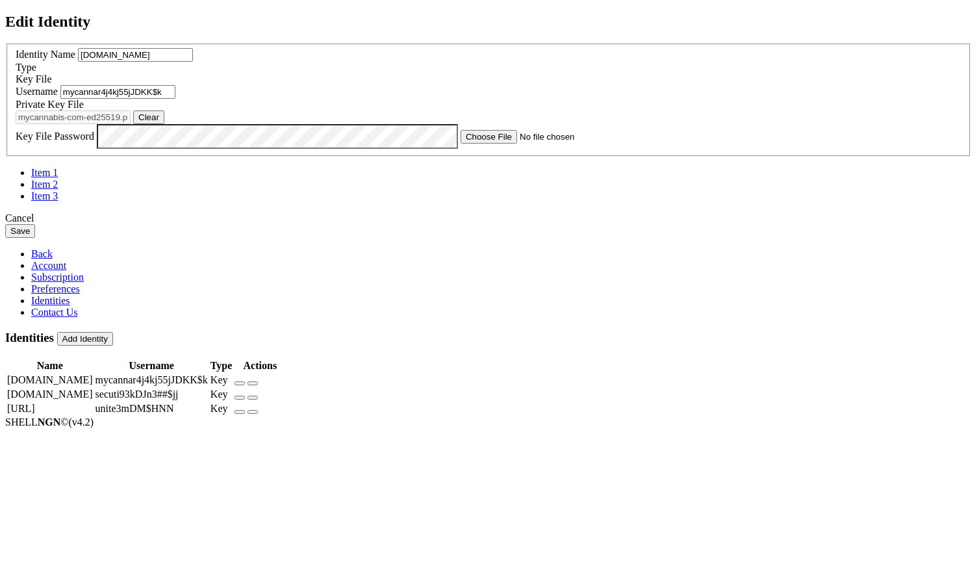
click at [35, 238] on button "Save" at bounding box center [20, 231] width 30 height 14
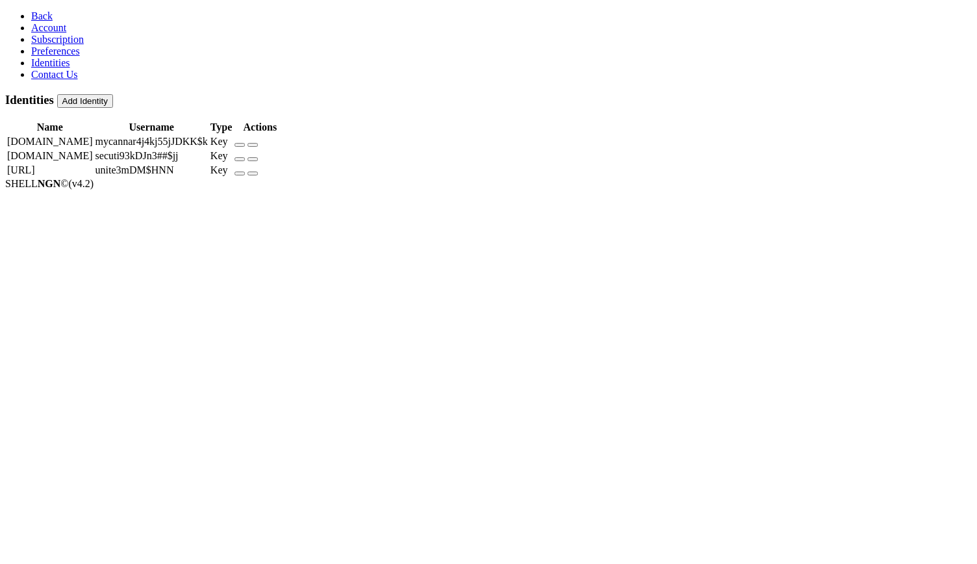
click at [31, 19] on span "Back" at bounding box center [41, 15] width 21 height 11
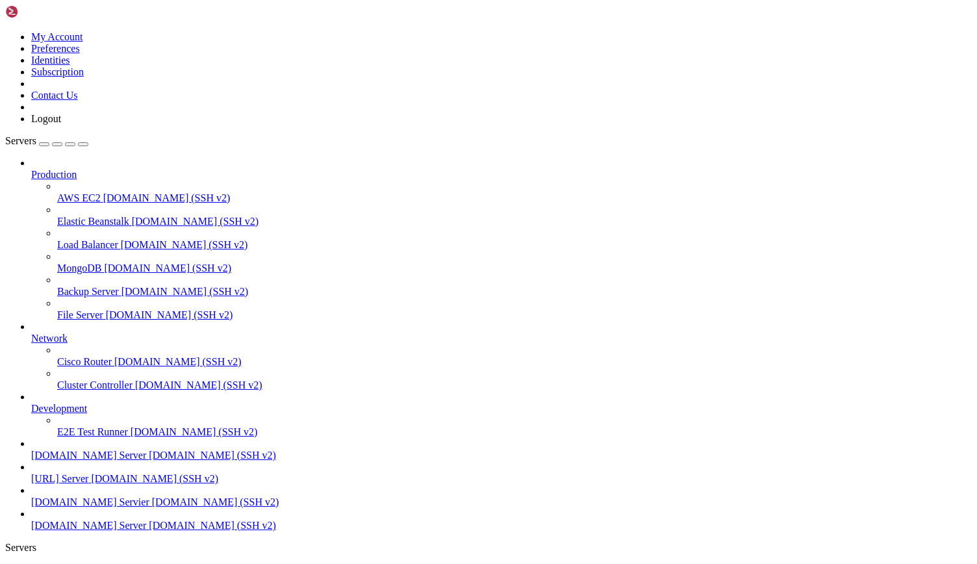
scroll to position [56, 0]
click at [65, 473] on span "[URL] Server" at bounding box center [59, 478] width 57 height 11
click at [66, 498] on span "[DOMAIN_NAME] Servier" at bounding box center [90, 501] width 118 height 11
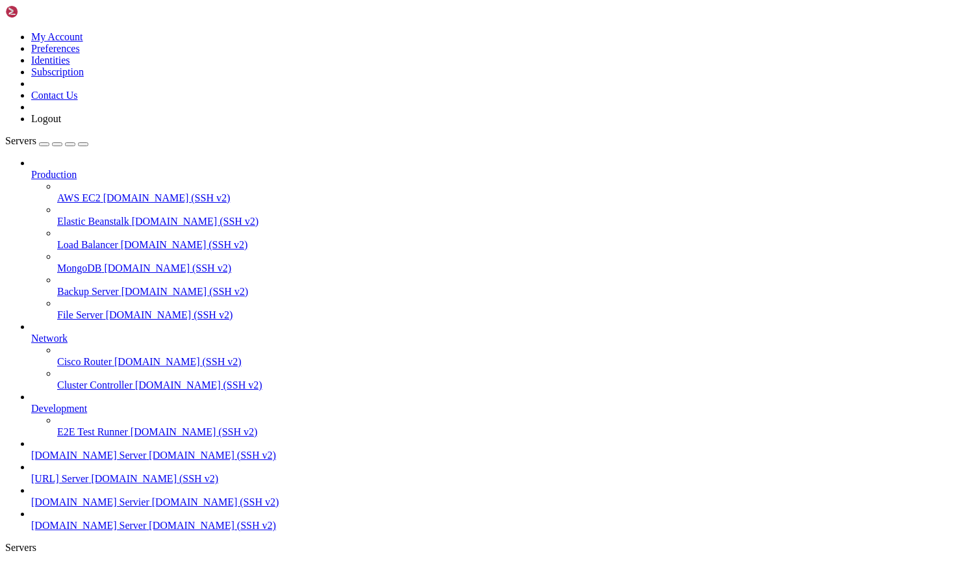
click at [66, 498] on span "[DOMAIN_NAME] Servier" at bounding box center [90, 501] width 118 height 11
click at [80, 450] on span "[DOMAIN_NAME] Server" at bounding box center [88, 455] width 115 height 11
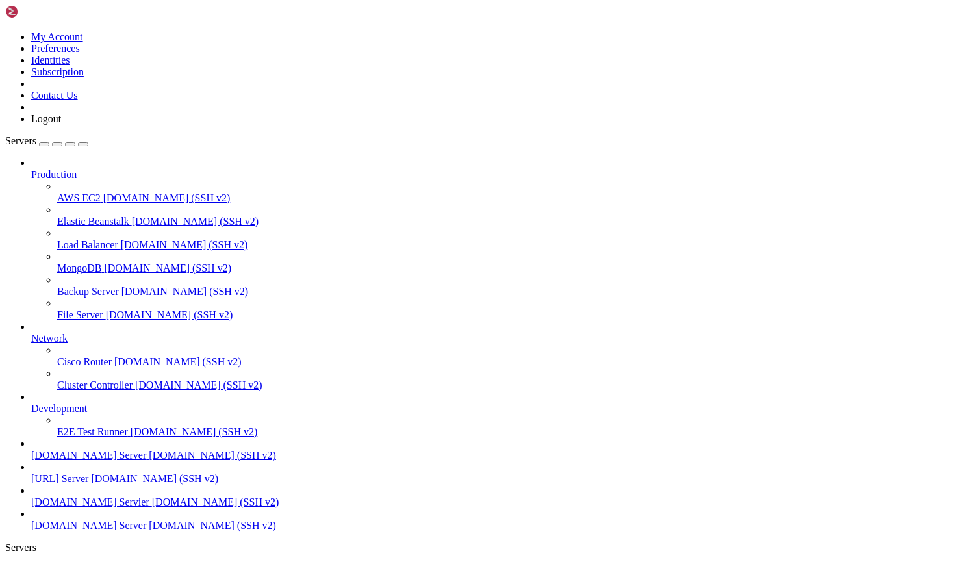
click at [75, 473] on span "[URL] Server" at bounding box center [59, 478] width 57 height 11
click at [65, 531] on span "[DOMAIN_NAME] Server" at bounding box center [88, 525] width 115 height 11
click at [149, 531] on span "[DOMAIN_NAME] (SSH v2)" at bounding box center [212, 525] width 127 height 11
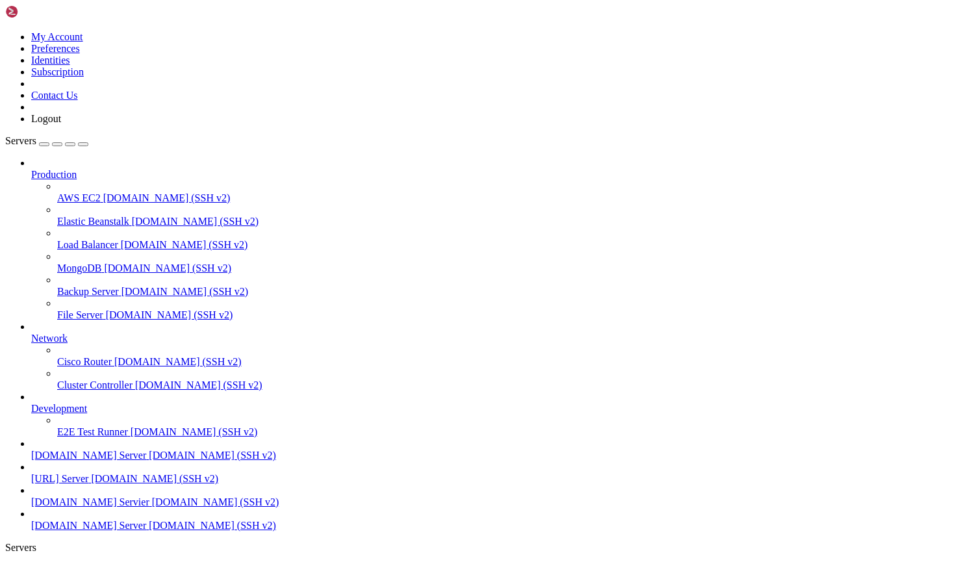
click at [149, 531] on span "[DOMAIN_NAME] (SSH v2)" at bounding box center [212, 525] width 127 height 11
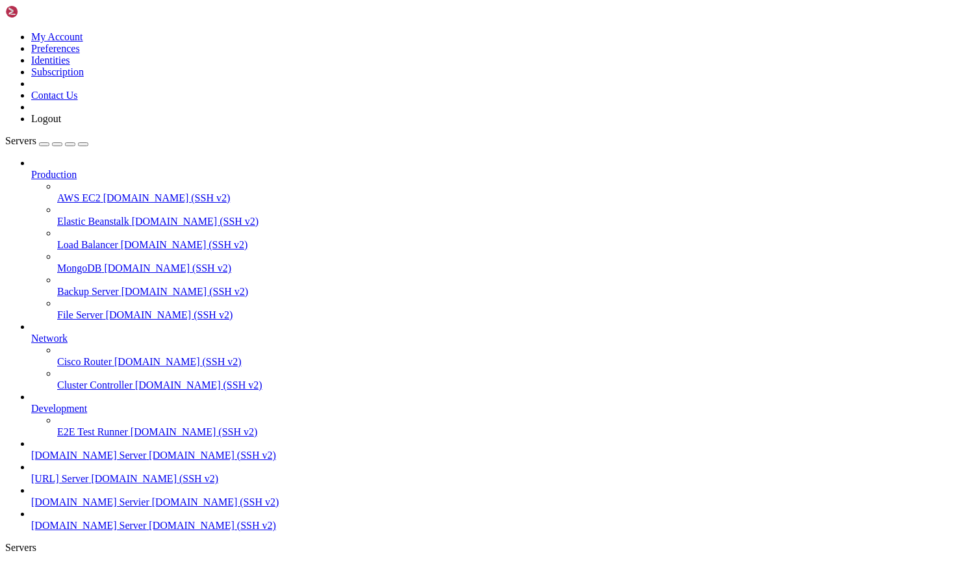
click at [5, 31] on icon at bounding box center [5, 31] width 0 height 0
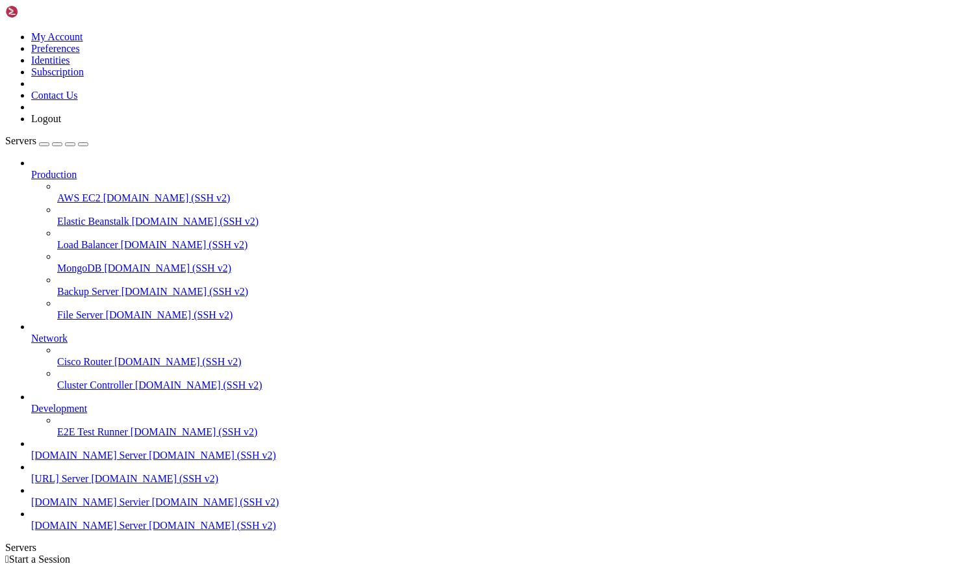
click at [70, 66] on link "Identities" at bounding box center [50, 60] width 39 height 11
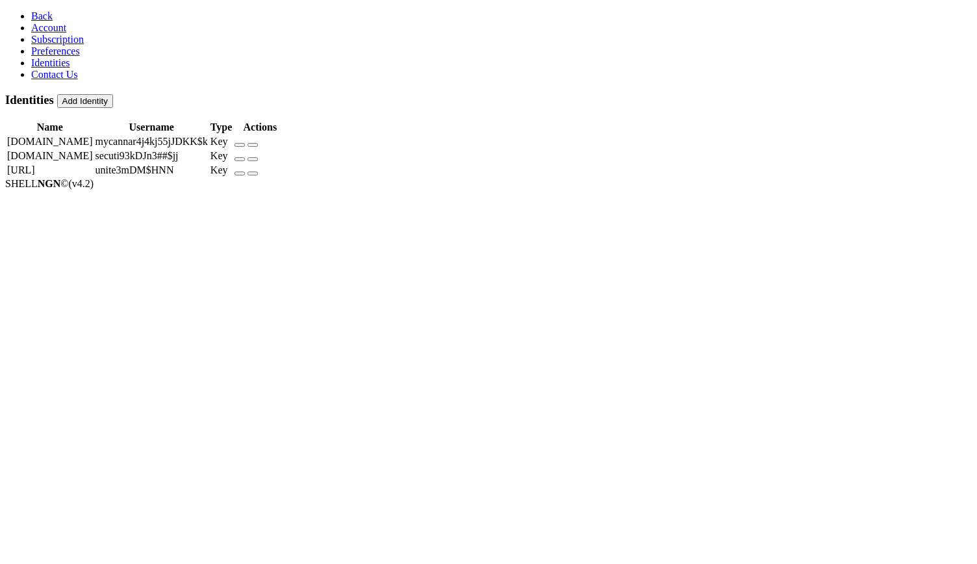
click at [240, 174] on icon "button" at bounding box center [240, 174] width 0 height 0
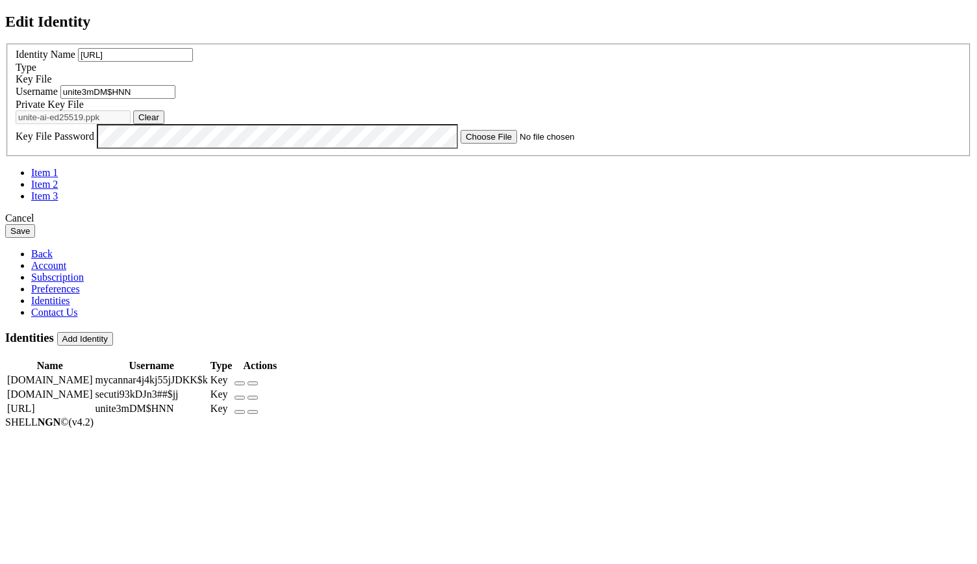
click at [175, 99] on input "unite3mDM$HNN" at bounding box center [117, 92] width 115 height 14
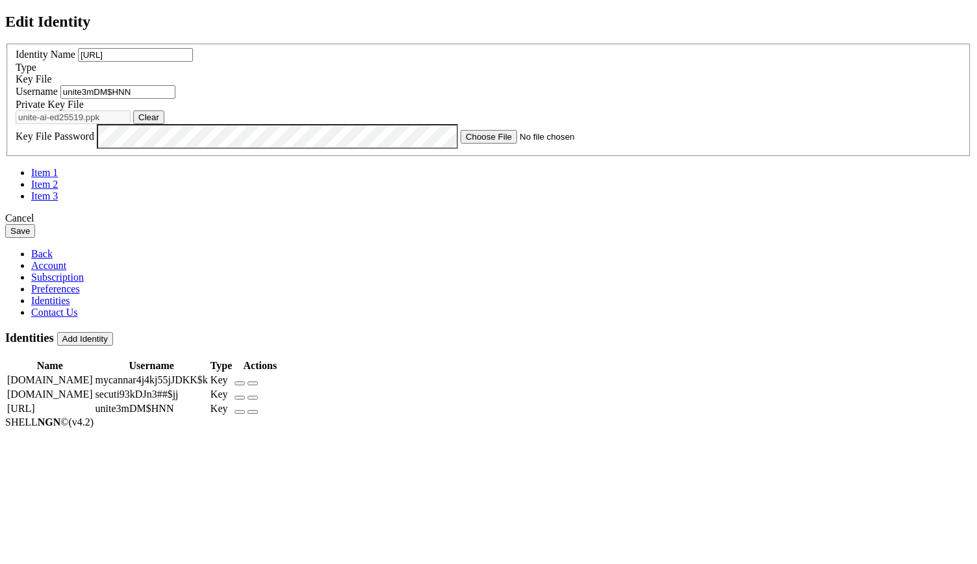
paste input "21-ya5abjv9ryf6"
type input "u21-ya5abjv9ryf6"
click at [35, 238] on button "Save" at bounding box center [20, 231] width 30 height 14
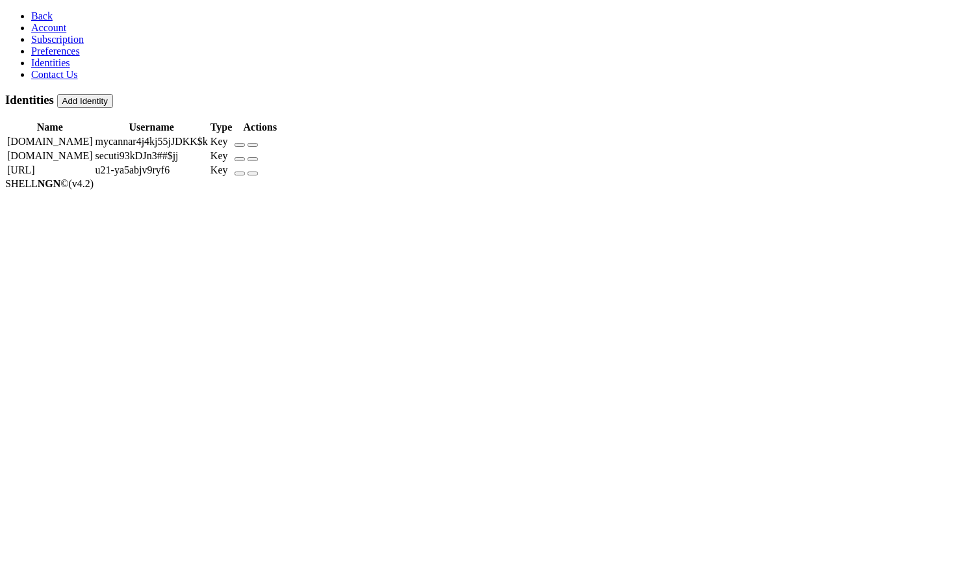
click at [34, 14] on span "Back" at bounding box center [41, 15] width 21 height 11
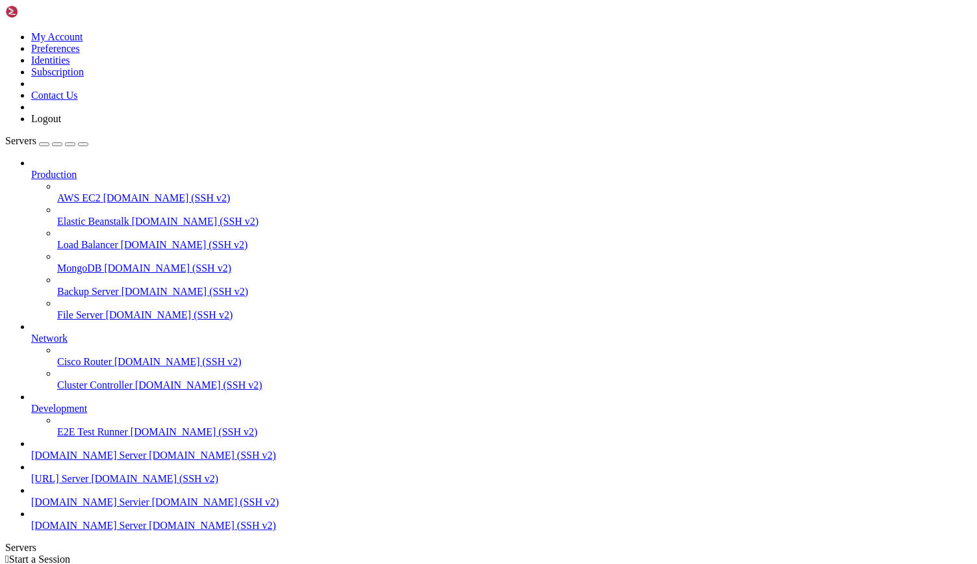
click at [91, 484] on span "[DOMAIN_NAME] (SSH v2)" at bounding box center [154, 478] width 127 height 11
click at [5, 31] on icon at bounding box center [5, 31] width 0 height 0
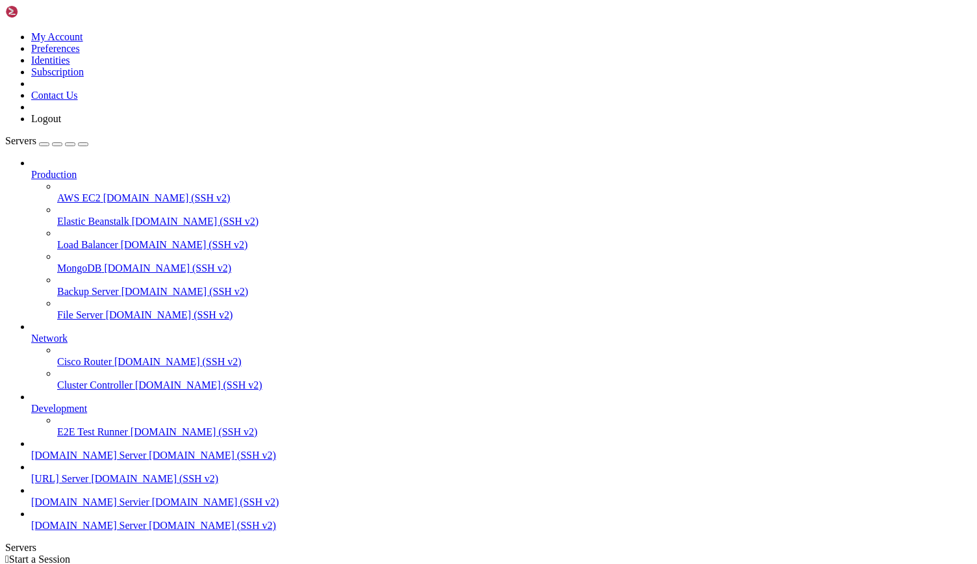
click at [70, 66] on link "Identities" at bounding box center [50, 60] width 39 height 11
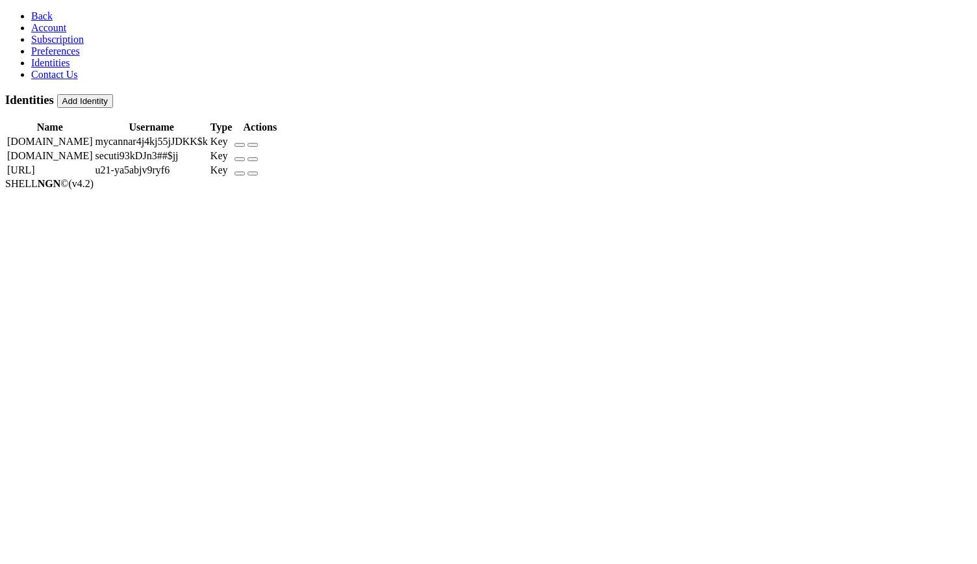
click at [245, 172] on button "button" at bounding box center [240, 174] width 10 height 4
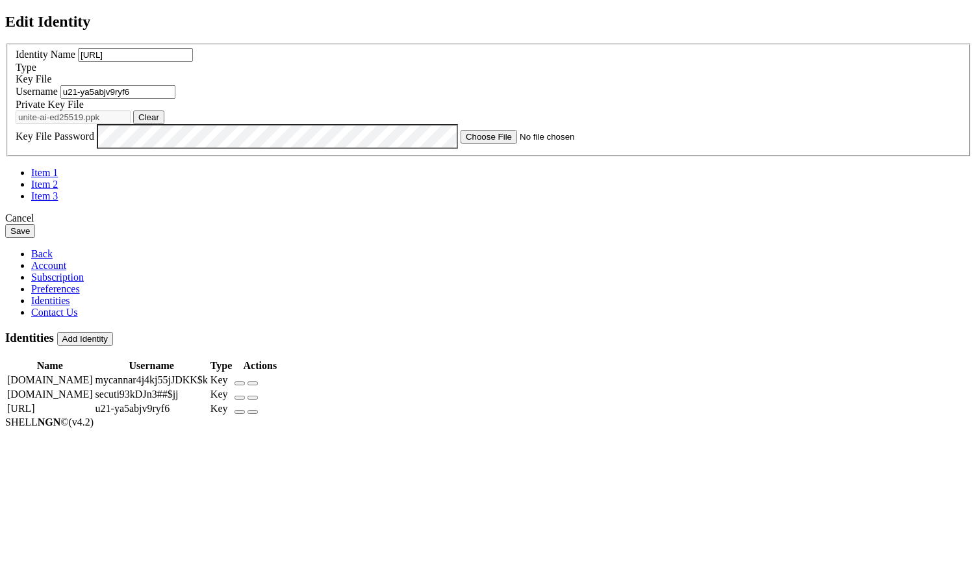
click at [164, 124] on button "Clear" at bounding box center [148, 117] width 31 height 14
click at [172, 124] on button "Browse" at bounding box center [152, 117] width 39 height 14
type input "unite-ai-ed25519.pem"
click at [35, 238] on button "Save" at bounding box center [20, 231] width 30 height 14
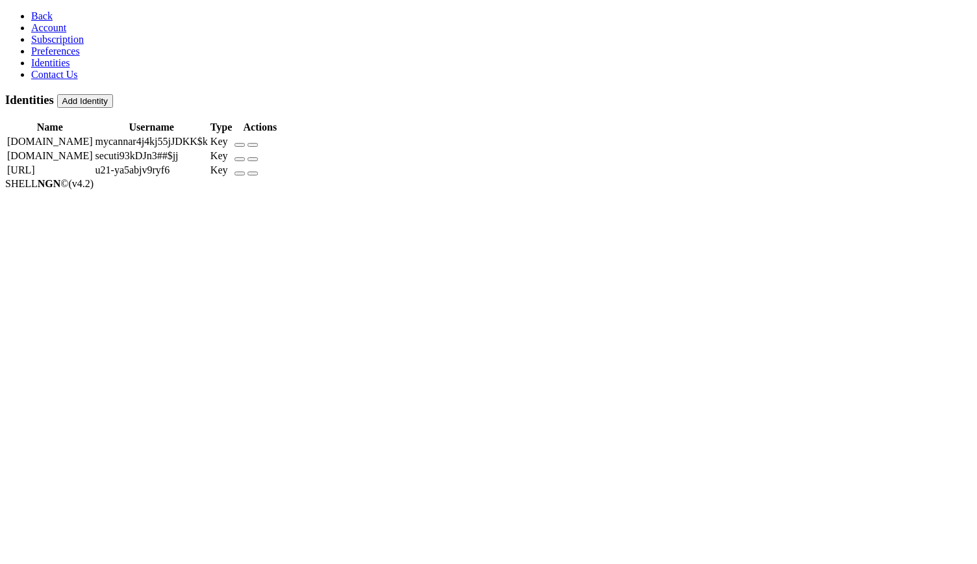
click at [233, 164] on td "Key" at bounding box center [221, 170] width 23 height 13
click at [31, 20] on span "Back" at bounding box center [41, 15] width 21 height 11
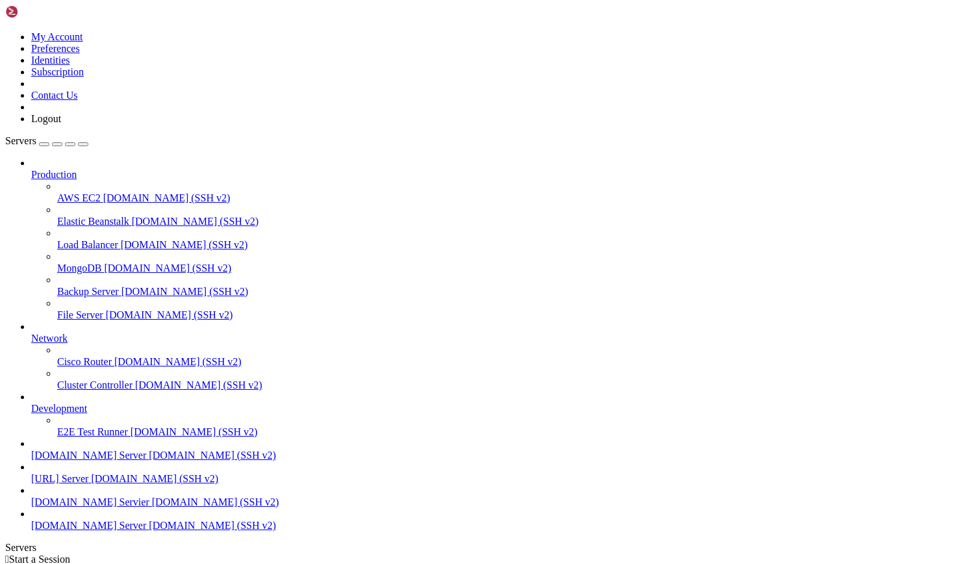
click at [88, 484] on span "[URL] Server" at bounding box center [59, 478] width 57 height 11
click at [102, 484] on span "[DOMAIN_NAME] (SSH v2)" at bounding box center [154, 478] width 127 height 11
click at [5, 31] on link at bounding box center [5, 31] width 0 height 0
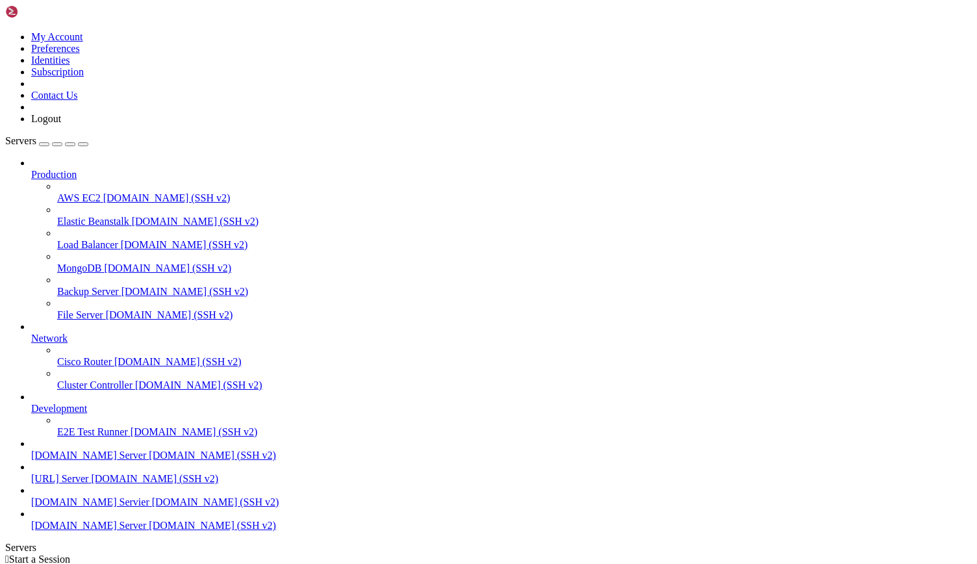
click at [70, 66] on link "Identities" at bounding box center [50, 60] width 39 height 11
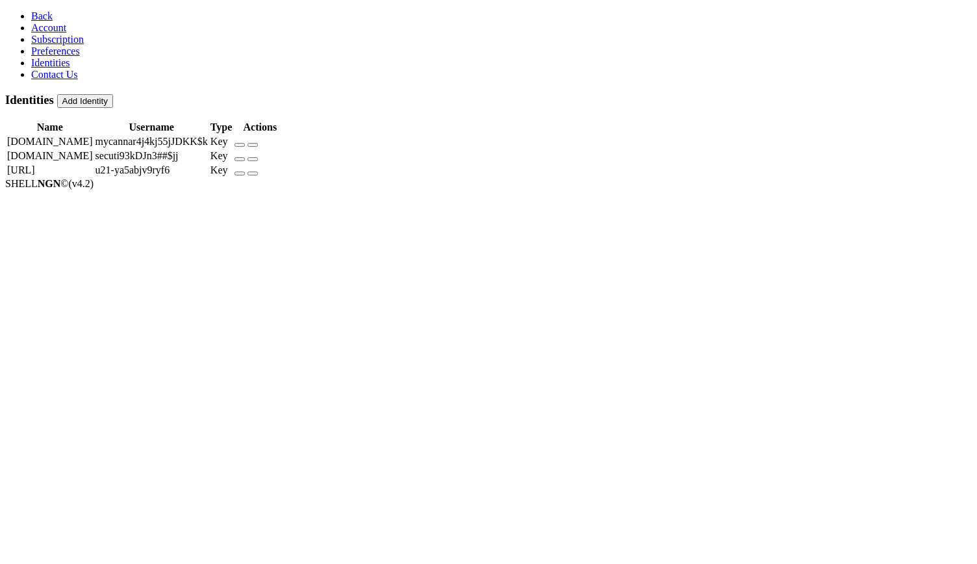
click at [240, 174] on icon "button" at bounding box center [240, 174] width 0 height 0
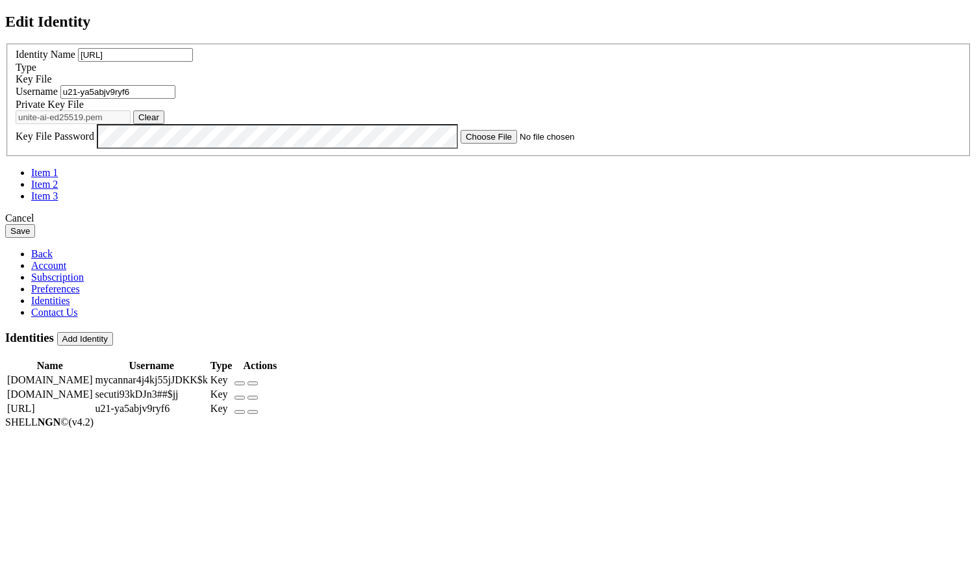
click at [565, 224] on div "Cancel" at bounding box center [488, 218] width 967 height 12
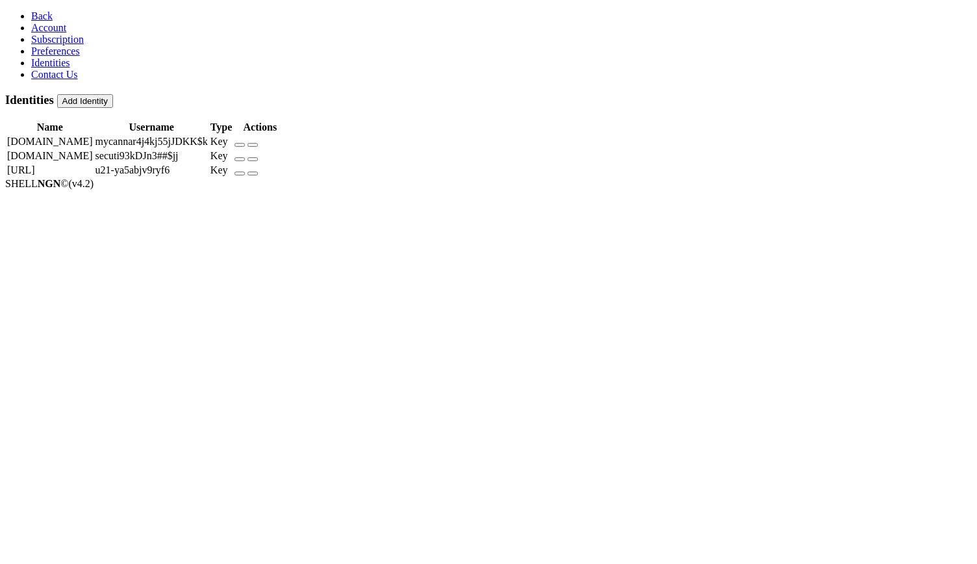
click at [240, 145] on icon "button" at bounding box center [240, 145] width 0 height 0
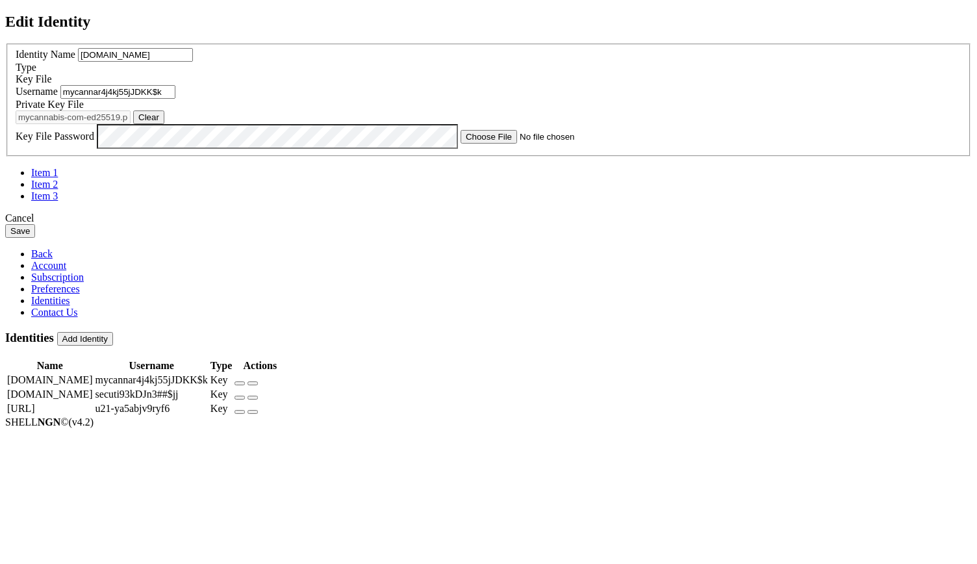
click at [175, 99] on input "mycannar4j4kj55jJDKK$k" at bounding box center [117, 92] width 115 height 14
paste input "u25-uzuucvaw5g06"
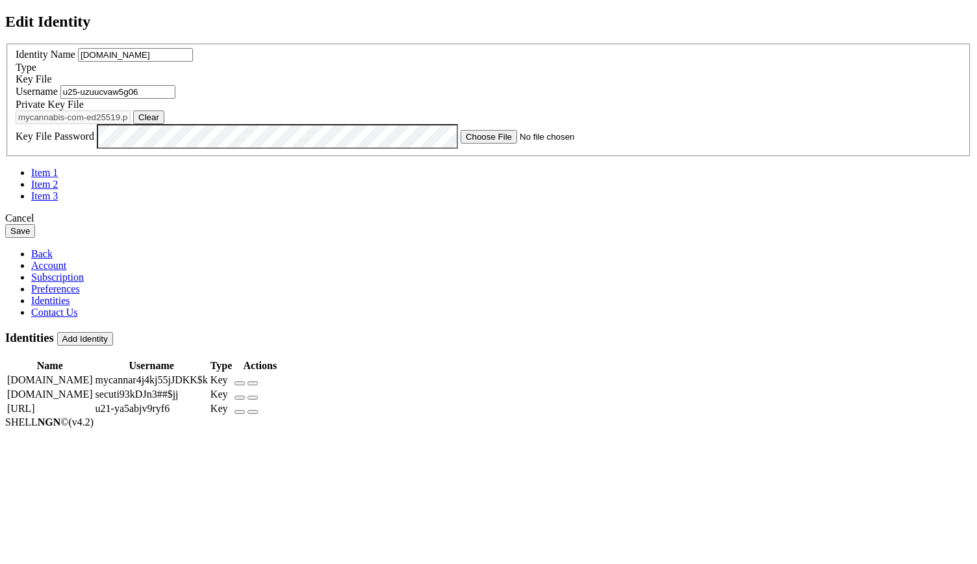
type input "u25-uzuucvaw5g06"
click at [35, 238] on button "Save" at bounding box center [20, 231] width 30 height 14
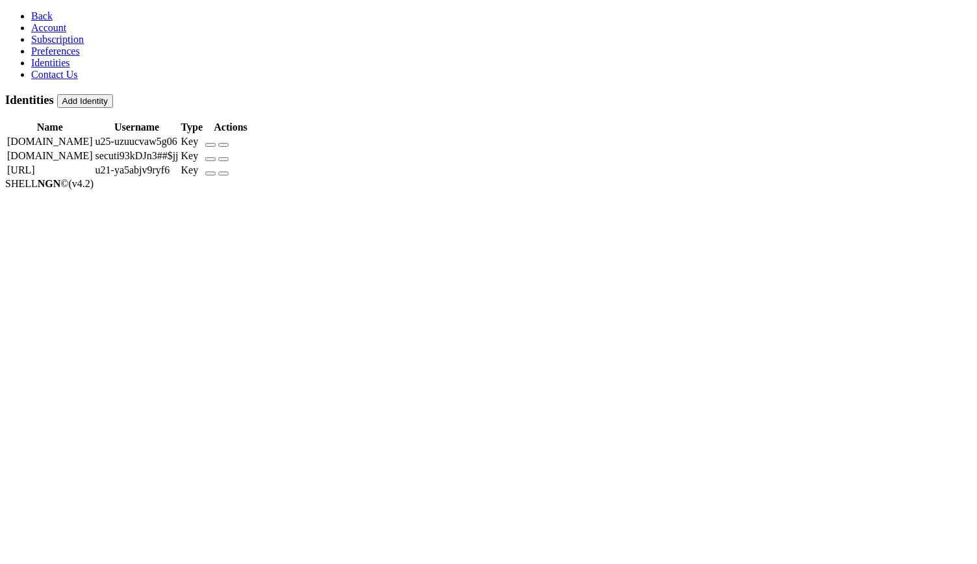
click at [211, 159] on icon "button" at bounding box center [211, 159] width 0 height 0
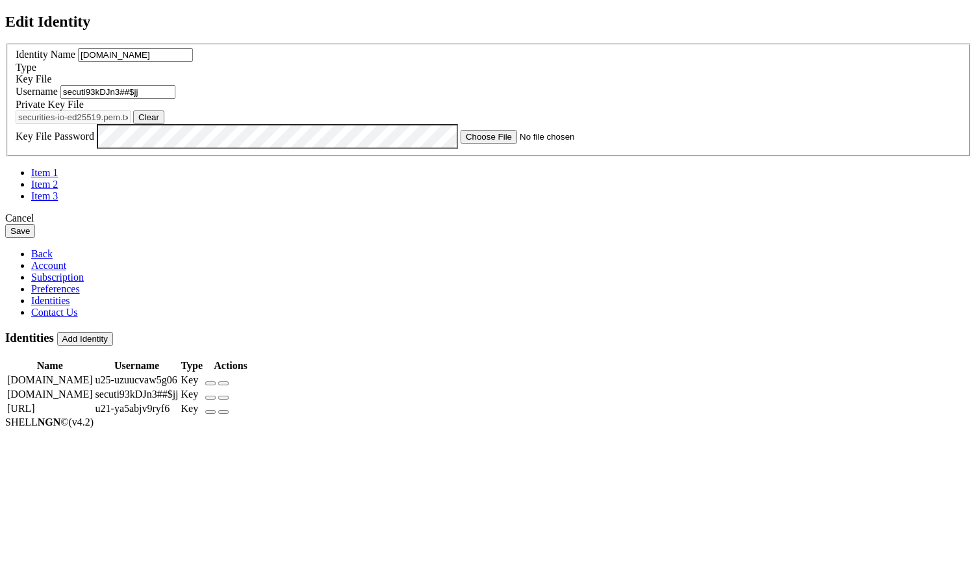
click at [175, 99] on input "secuti93kDJn3##$jj" at bounding box center [117, 92] width 115 height 14
paste input "u2-6gs65257awa2"
type input "u2-6gs65257awa2"
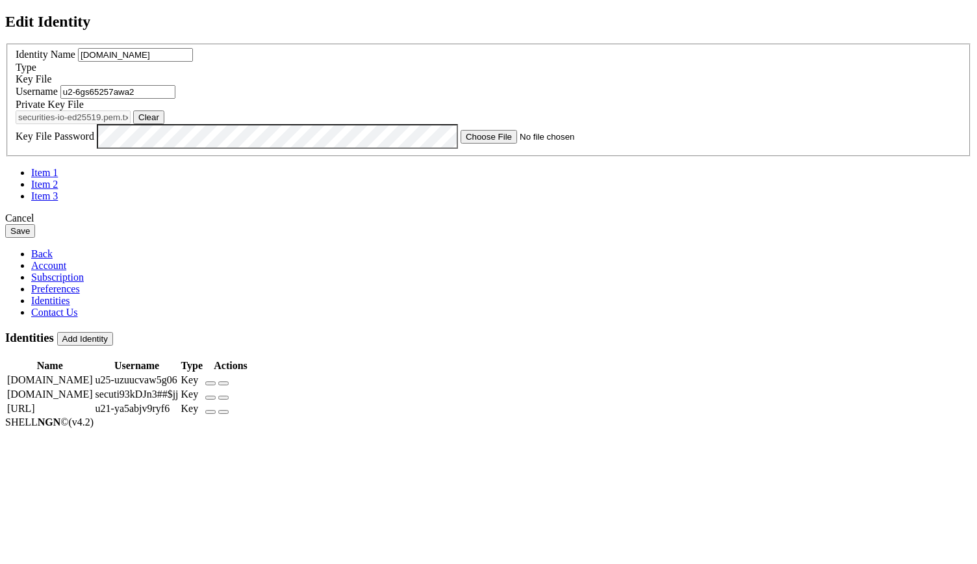
click at [35, 238] on button "Save" at bounding box center [20, 231] width 30 height 14
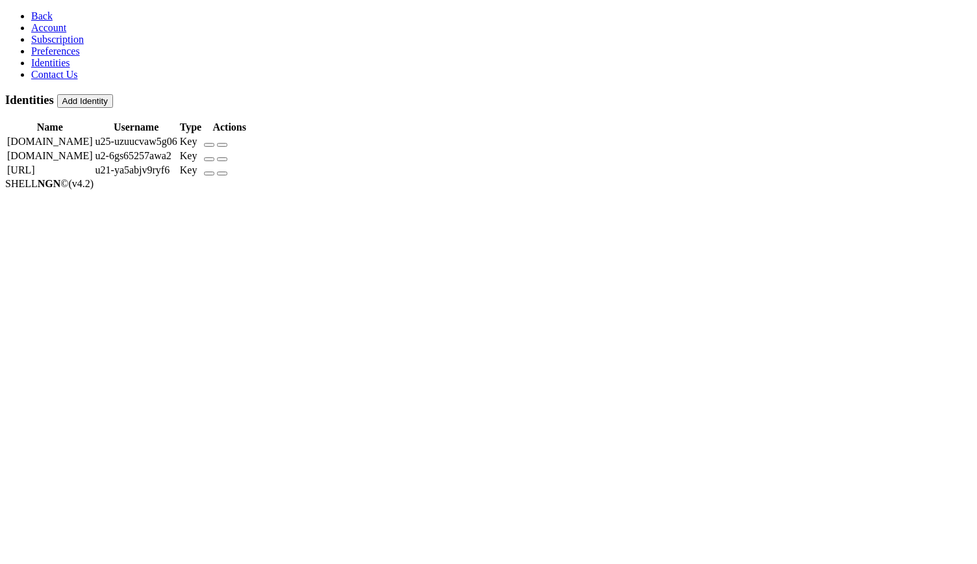
click at [209, 174] on icon "button" at bounding box center [209, 174] width 0 height 0
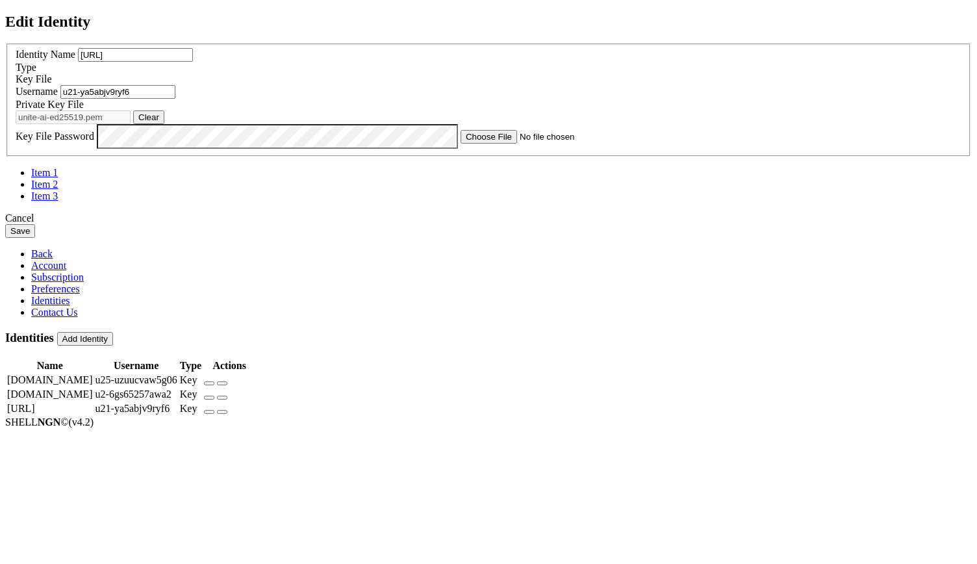
click at [5, 44] on icon at bounding box center [5, 44] width 0 height 0
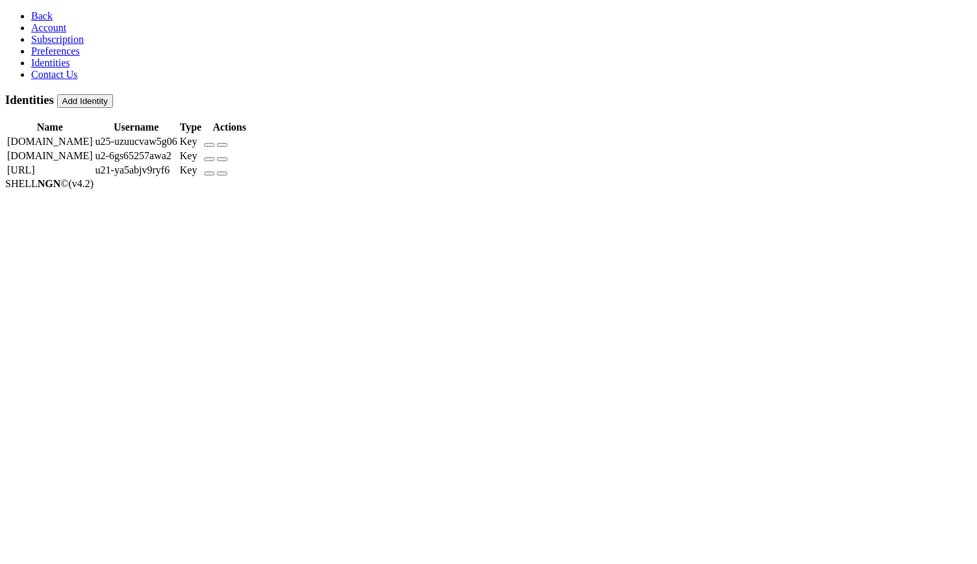
click at [214, 172] on button "button" at bounding box center [209, 174] width 10 height 4
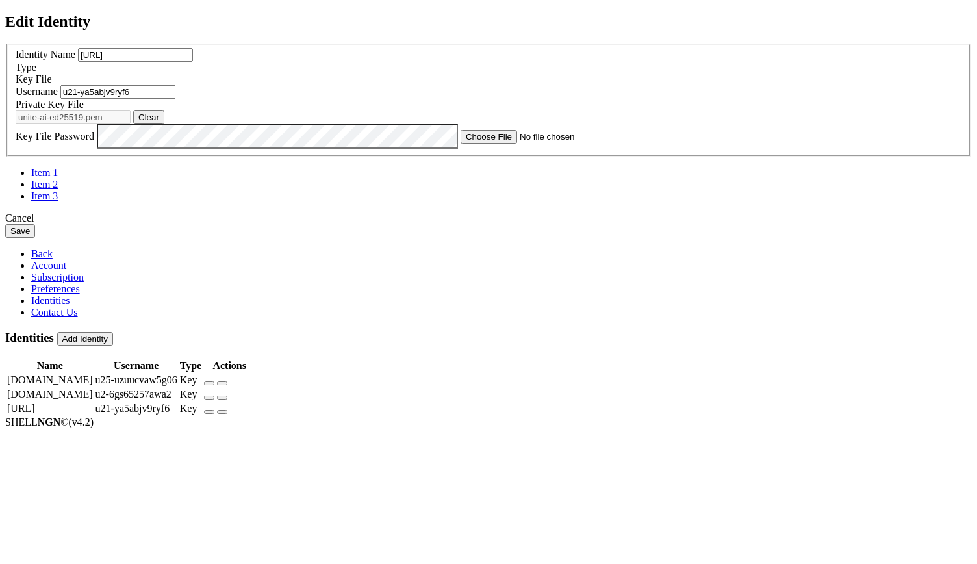
click at [35, 238] on button "Save" at bounding box center [20, 231] width 30 height 14
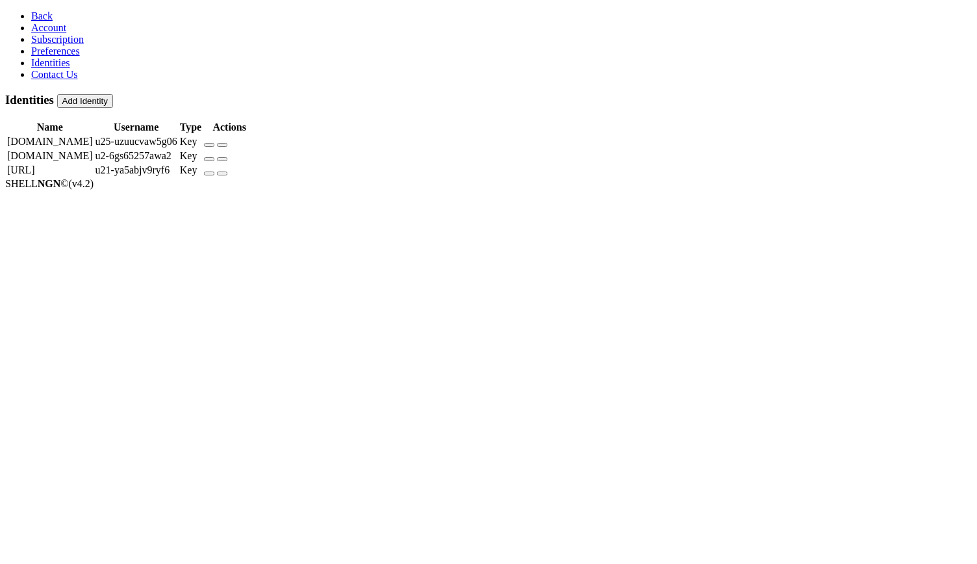
click at [31, 17] on span "Back" at bounding box center [41, 15] width 21 height 11
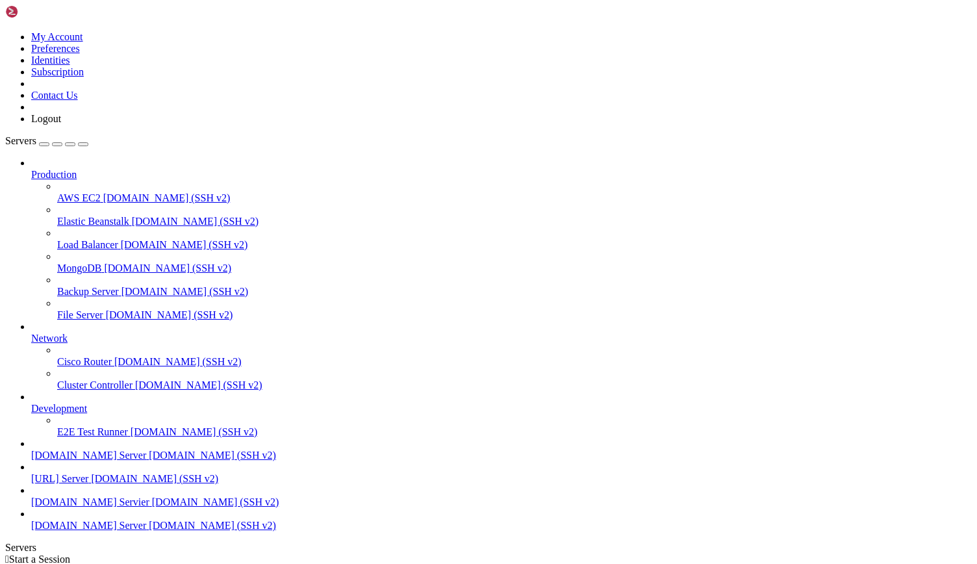
click at [128, 484] on span "[DOMAIN_NAME] (SSH v2)" at bounding box center [154, 478] width 127 height 11
click at [91, 484] on span "[DOMAIN_NAME] (SSH v2)" at bounding box center [154, 478] width 127 height 11
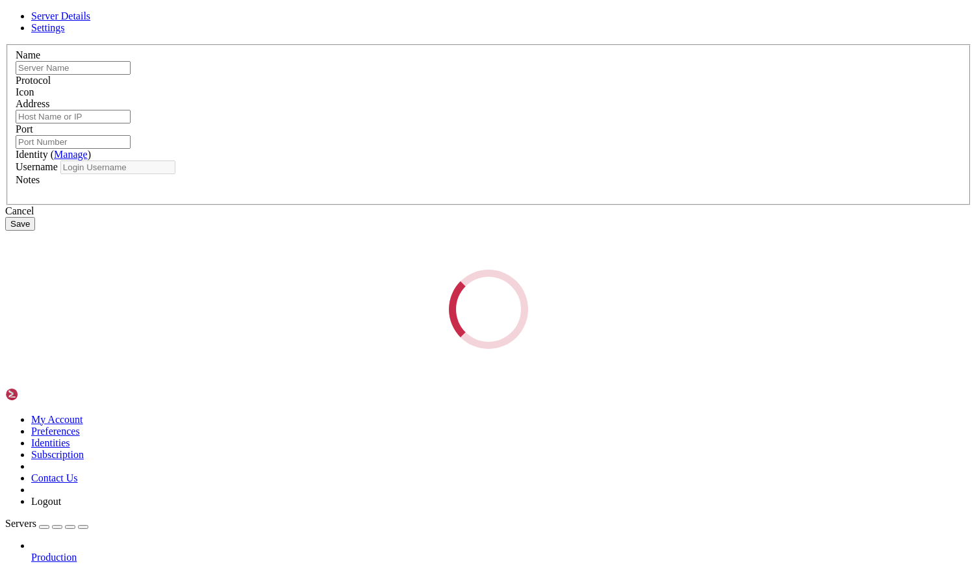
type input "[URL] Server"
type input "[DOMAIN_NAME]"
type input "22"
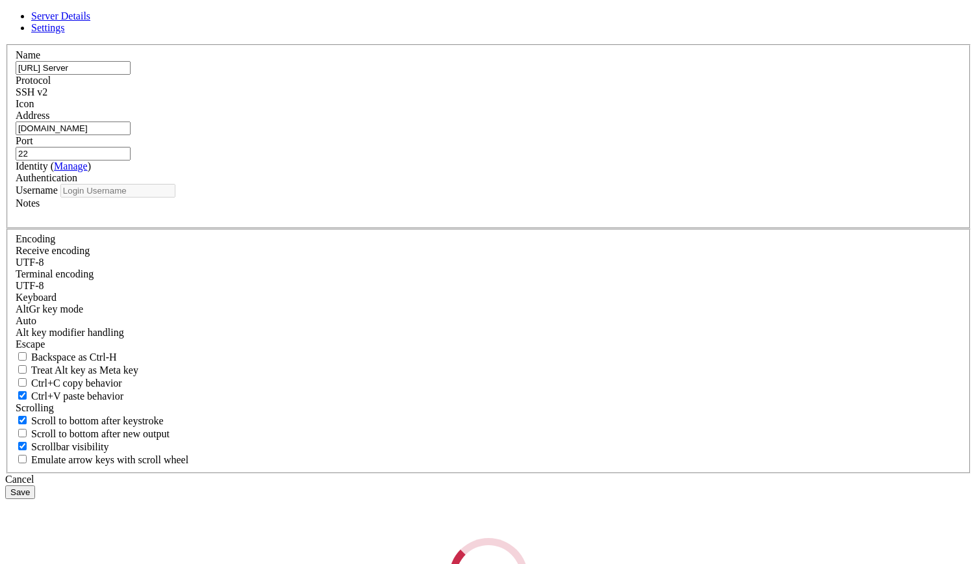
type input "u21-ya5abjv9ryf6"
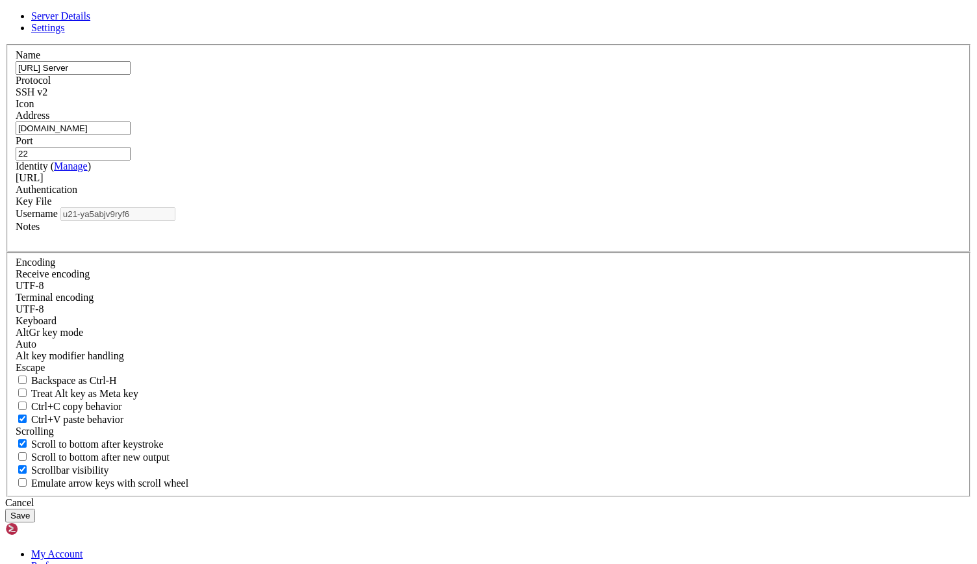
click at [131, 161] on input "22" at bounding box center [73, 154] width 115 height 14
paste input "18765"
type input "18765"
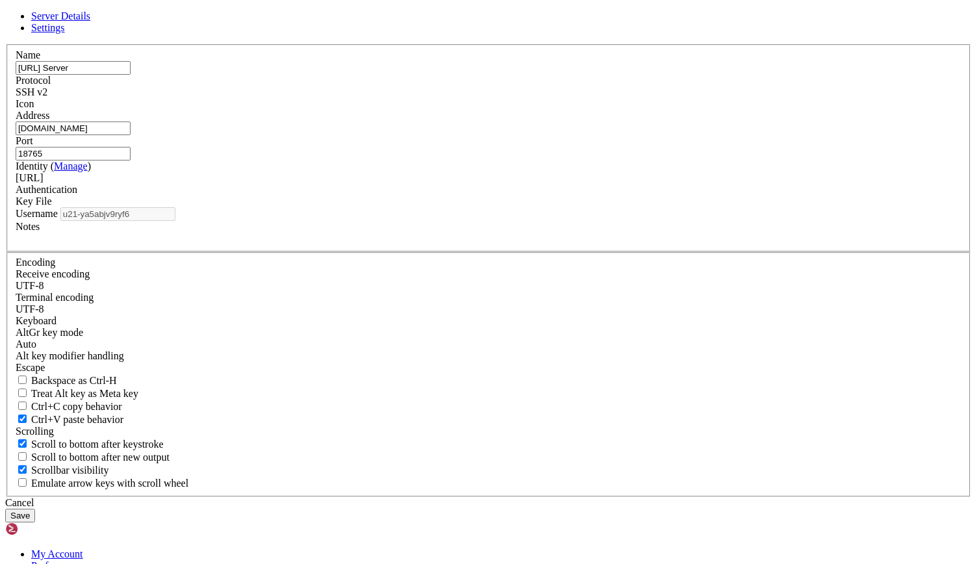
click at [35, 509] on button "Save" at bounding box center [20, 516] width 30 height 14
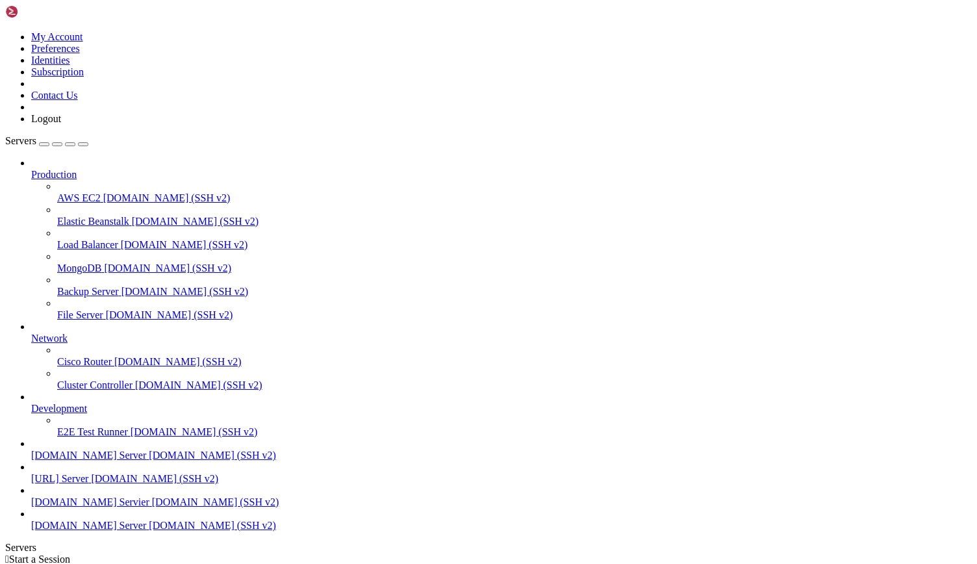
click at [83, 484] on span "[URL] Server" at bounding box center [59, 478] width 57 height 11
click at [84, 461] on span "[DOMAIN_NAME] Server" at bounding box center [88, 455] width 115 height 11
click at [108, 496] on span "[DOMAIN_NAME] Servier" at bounding box center [90, 501] width 118 height 11
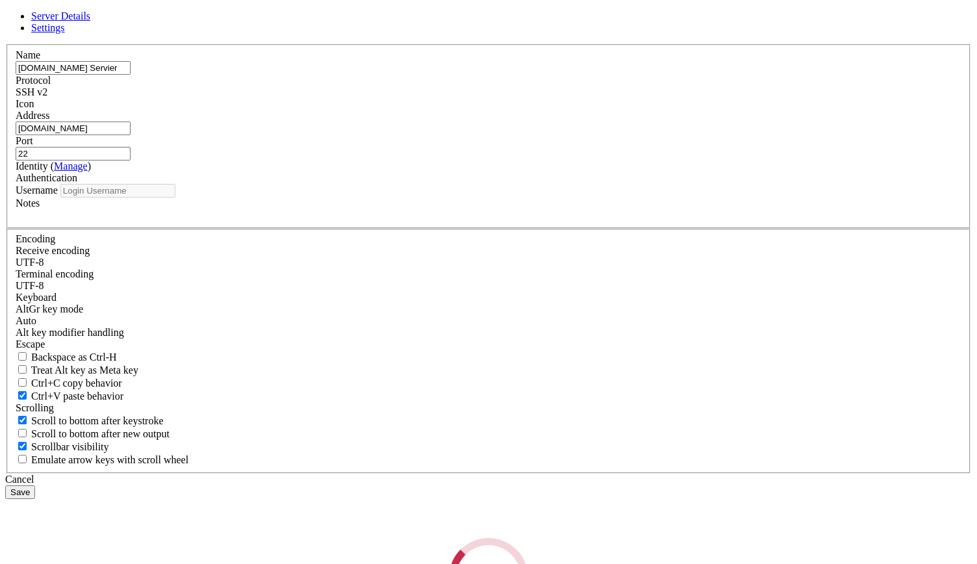
type input "u2-6gs65257awa2"
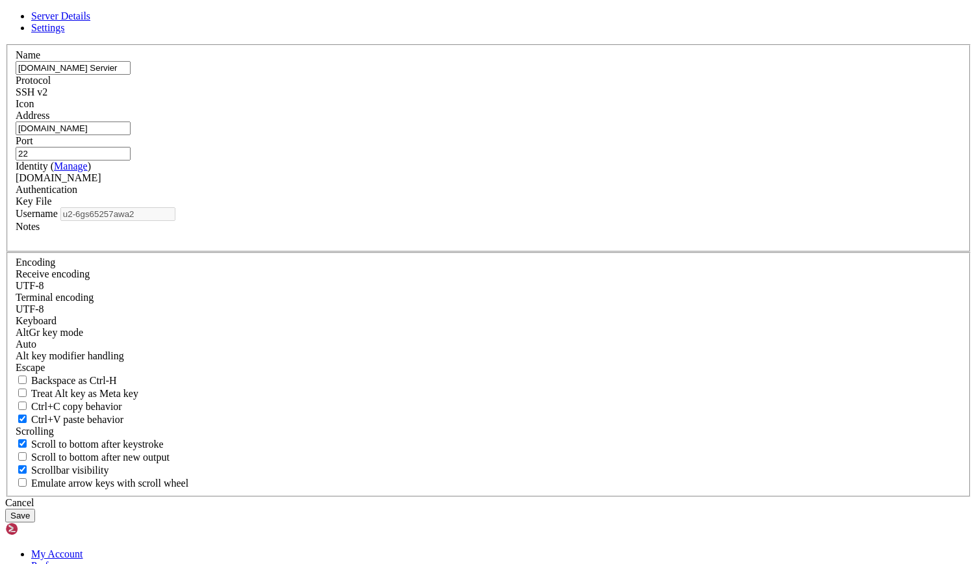
click at [131, 161] on input "22" at bounding box center [73, 154] width 115 height 14
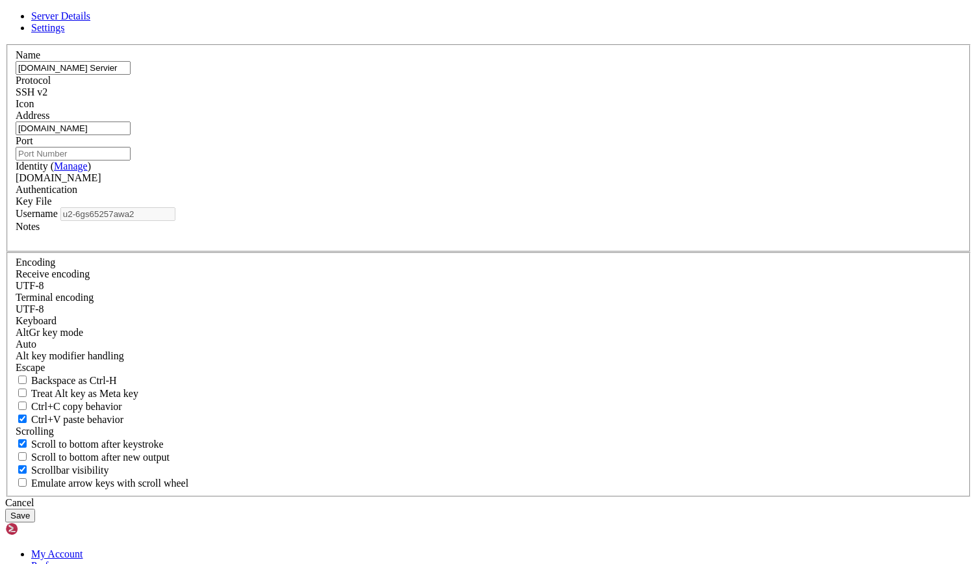
paste input "18765"
type input "18765"
click at [35, 509] on button "Save" at bounding box center [20, 516] width 30 height 14
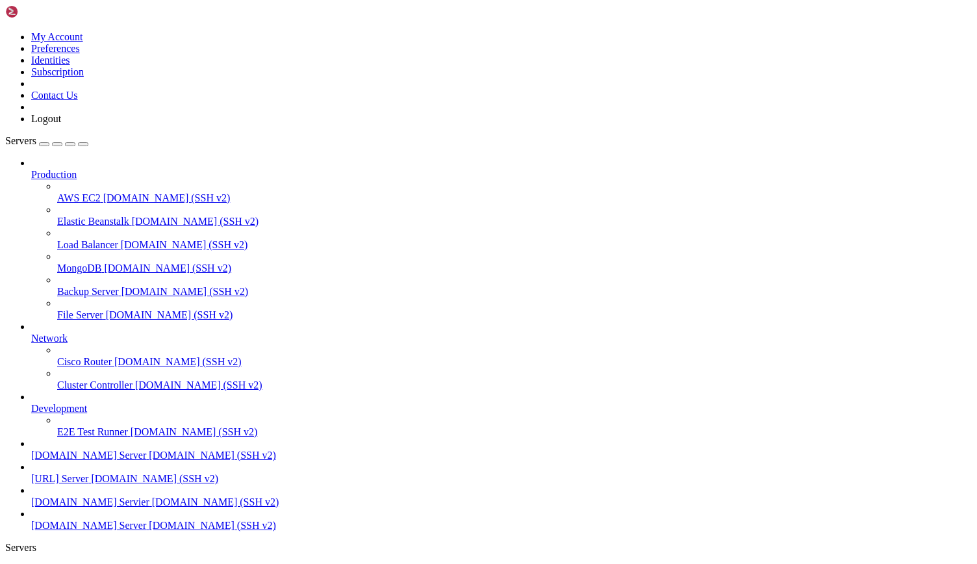
click at [89, 496] on span "[DOMAIN_NAME] Servier" at bounding box center [90, 501] width 118 height 11
click at [149, 531] on span "[DOMAIN_NAME] (SSH v2)" at bounding box center [212, 525] width 127 height 11
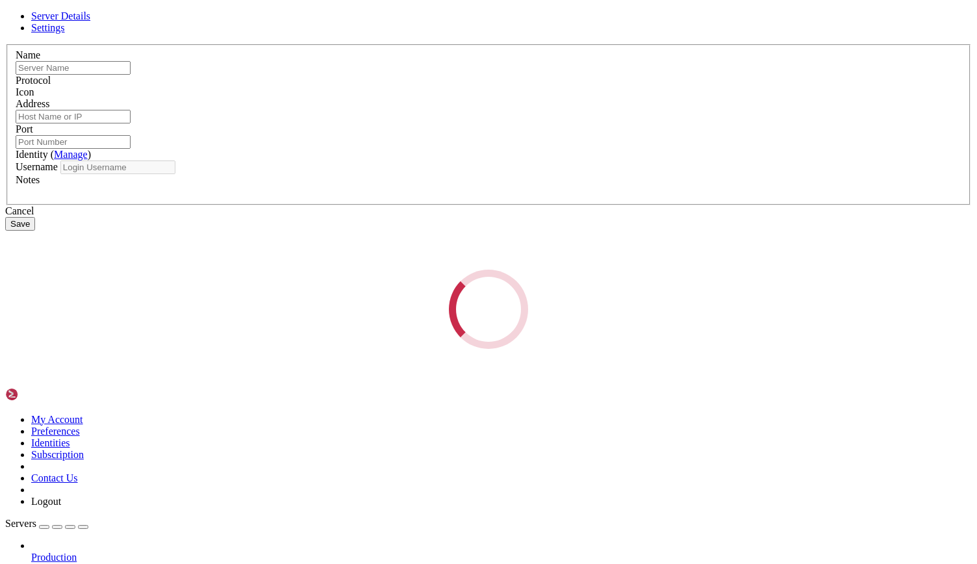
type input "[DOMAIN_NAME] Server"
type input "[DOMAIN_NAME]"
type input "22"
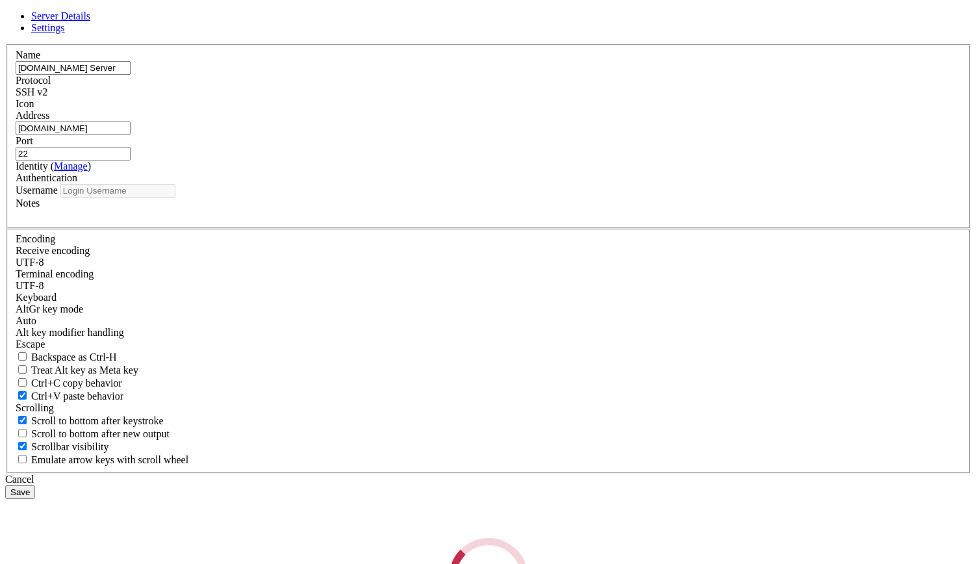
type input "u25-uzuucvaw5g06"
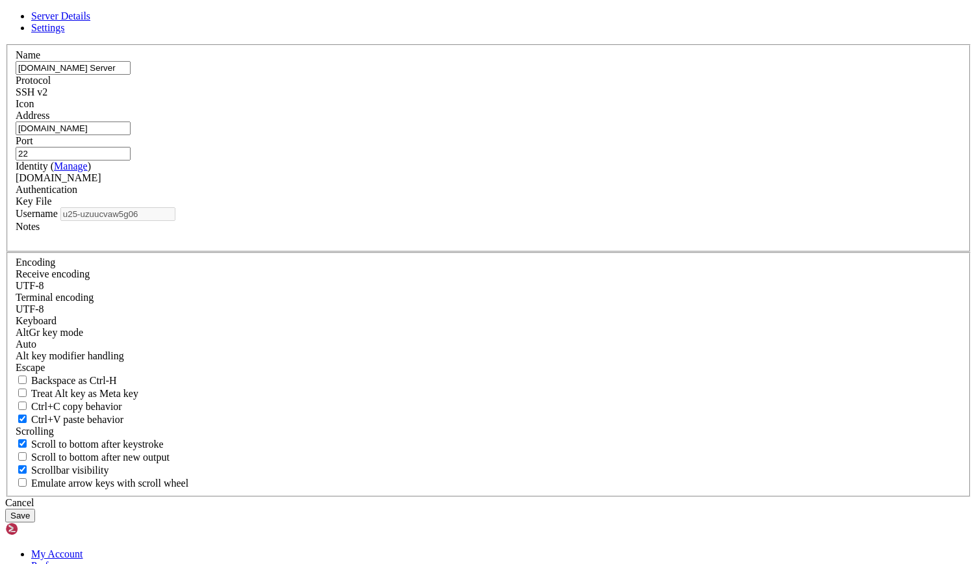
click at [131, 161] on input "22" at bounding box center [73, 154] width 115 height 14
paste input "18765"
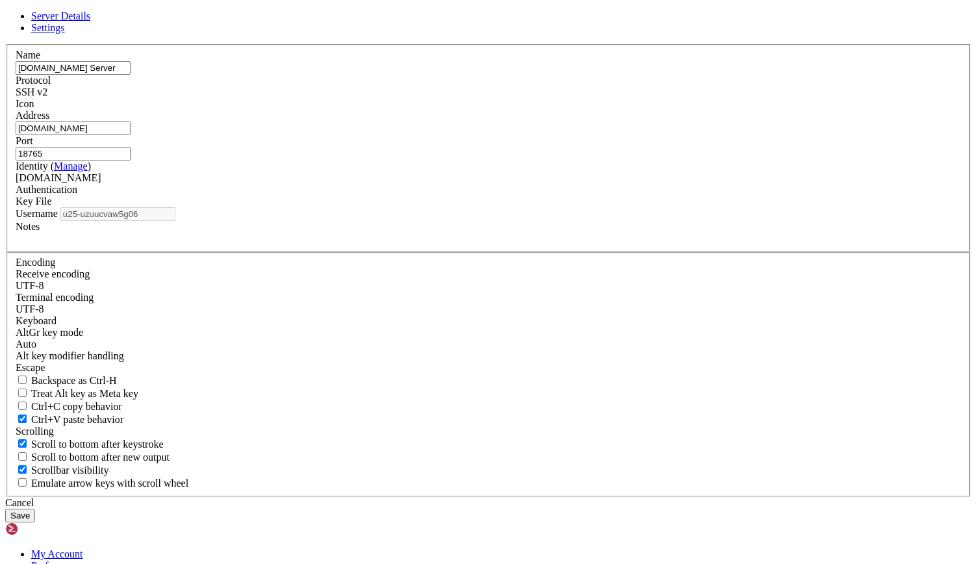
type input "18765"
click at [35, 509] on button "Save" at bounding box center [20, 516] width 30 height 14
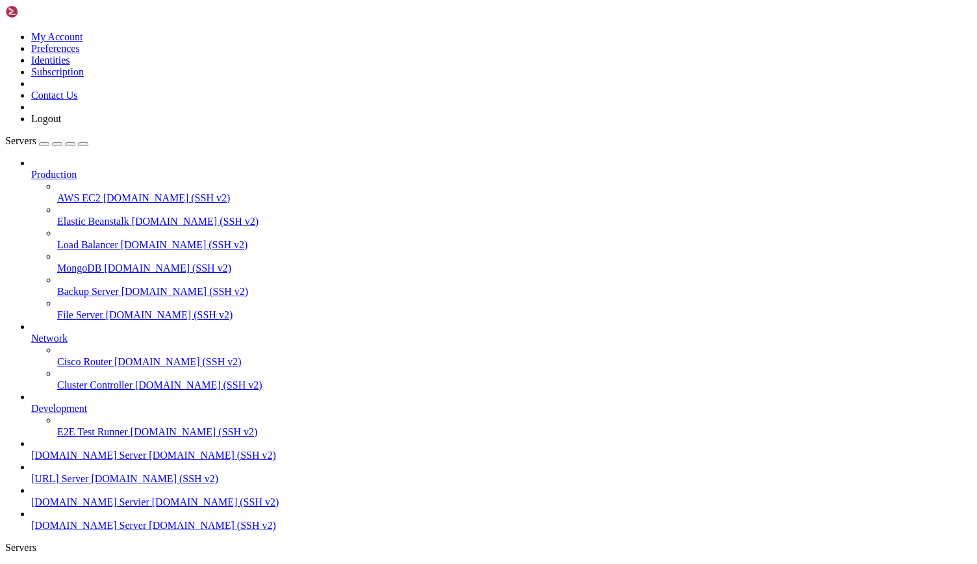
click at [86, 526] on span "[DOMAIN_NAME] Server" at bounding box center [88, 525] width 115 height 11
click at [82, 450] on span "[DOMAIN_NAME] Server" at bounding box center [88, 455] width 115 height 11
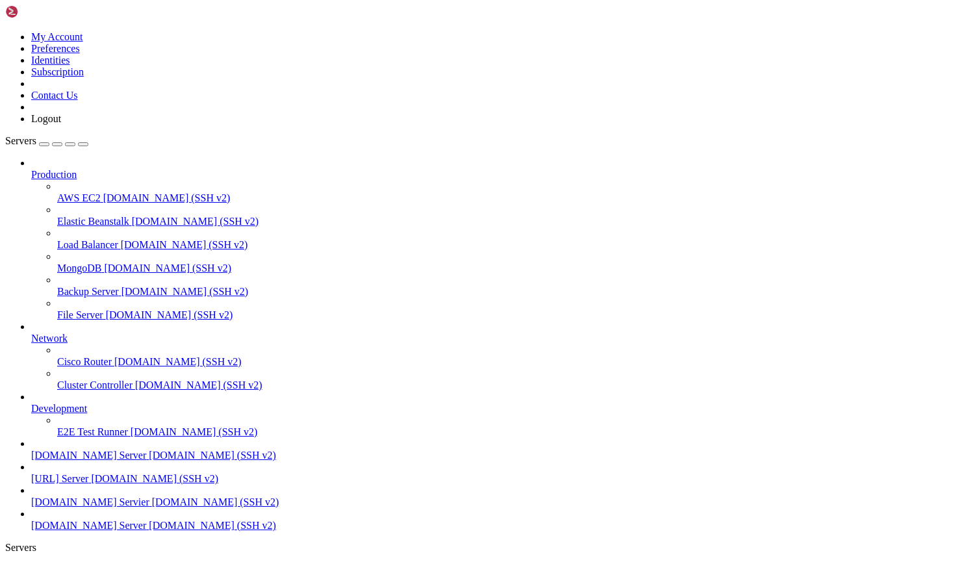
drag, startPoint x: 525, startPoint y: 1747, endPoint x: 23, endPoint y: 1166, distance: 768.0
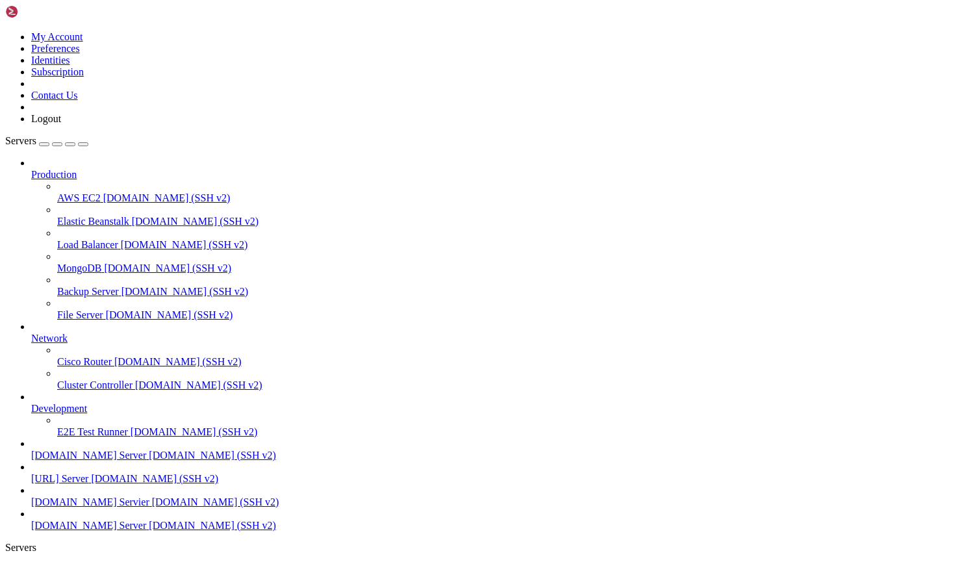
click at [60, 450] on span "[DOMAIN_NAME] Server" at bounding box center [88, 455] width 115 height 11
drag, startPoint x: 333, startPoint y: 1756, endPoint x: 19, endPoint y: 1758, distance: 313.9
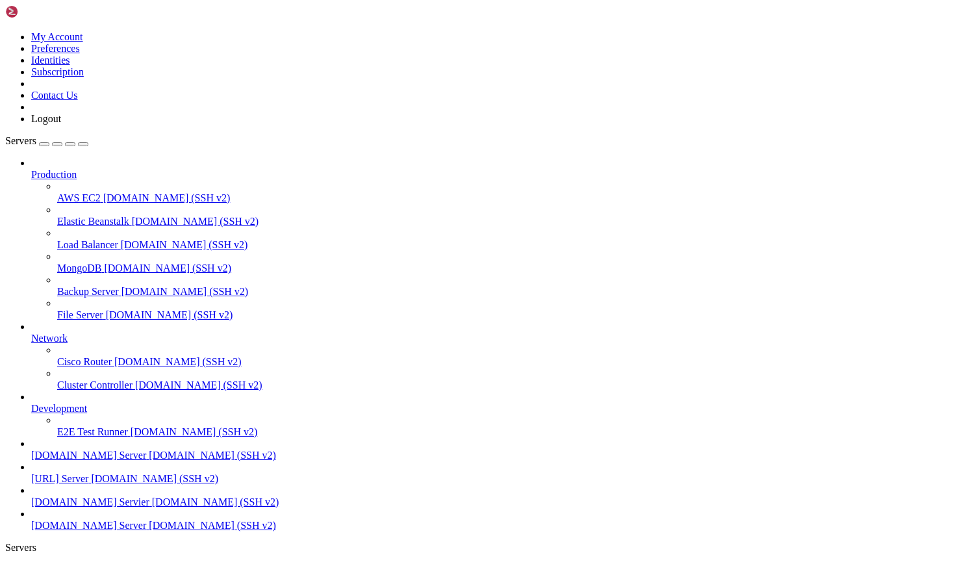
drag, startPoint x: 318, startPoint y: 1573, endPoint x: 218, endPoint y: 1166, distance: 418.9
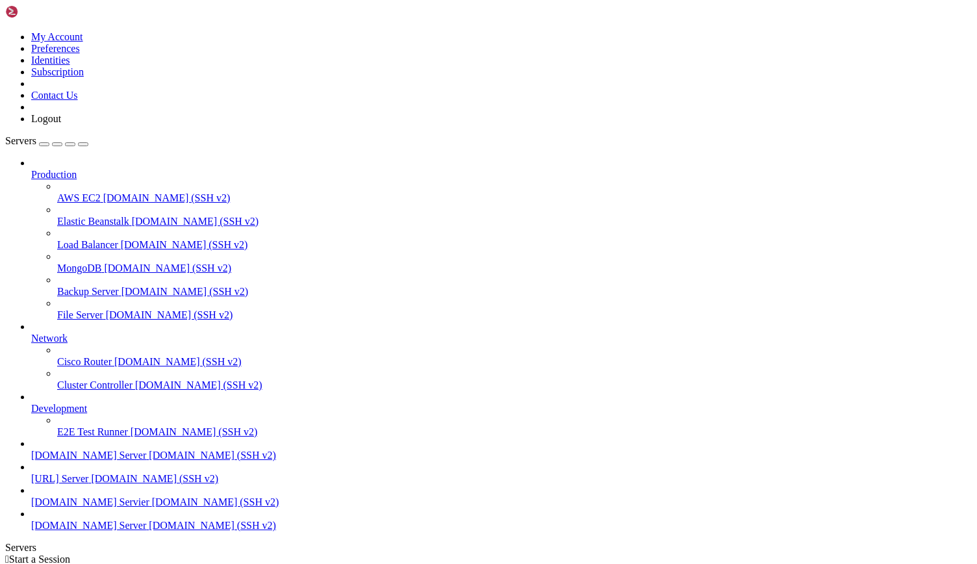
click at [84, 450] on span "[DOMAIN_NAME] Server" at bounding box center [88, 455] width 115 height 11
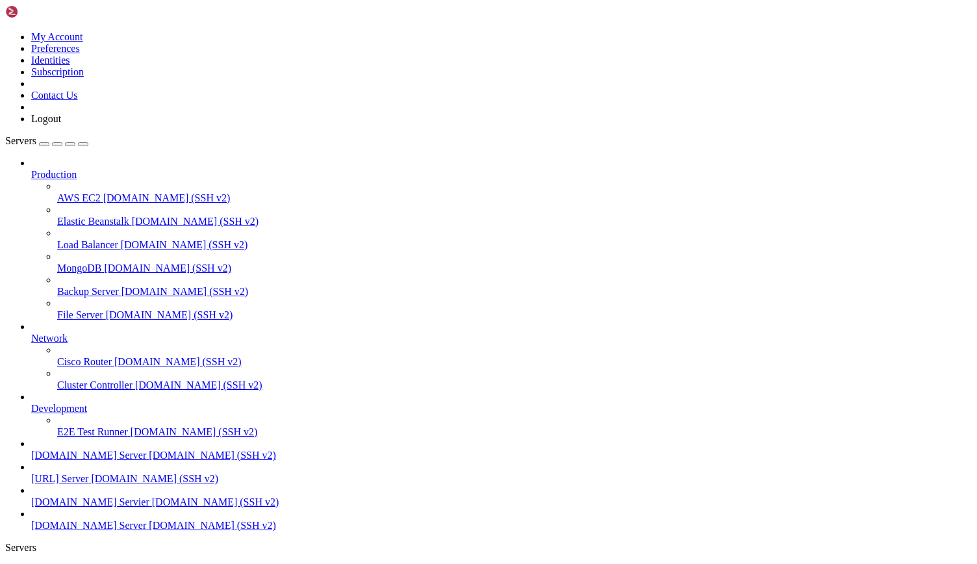
scroll to position [29, 0]
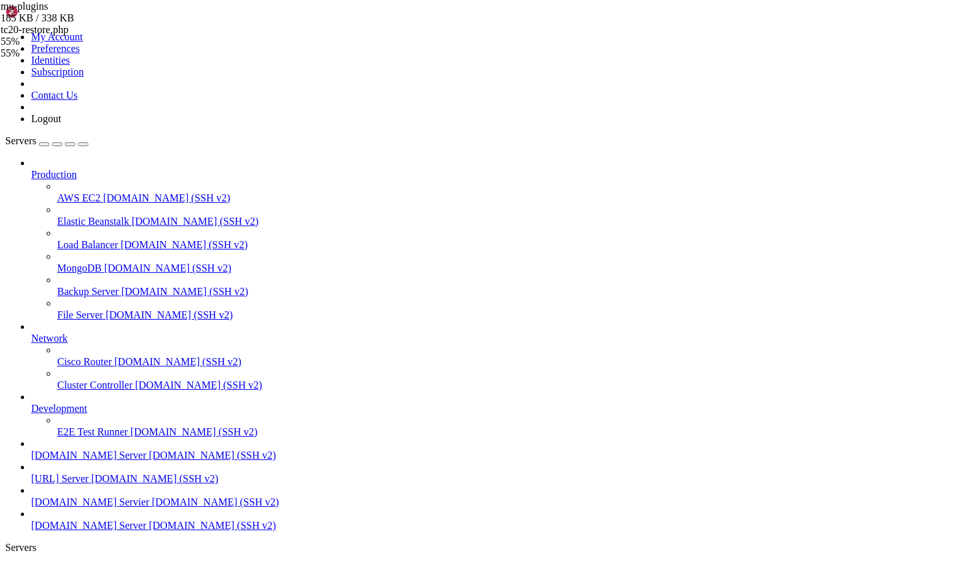
type input "/home/customer/www/[DOMAIN_NAME][URL]"
